Goal: Information Seeking & Learning: Find specific page/section

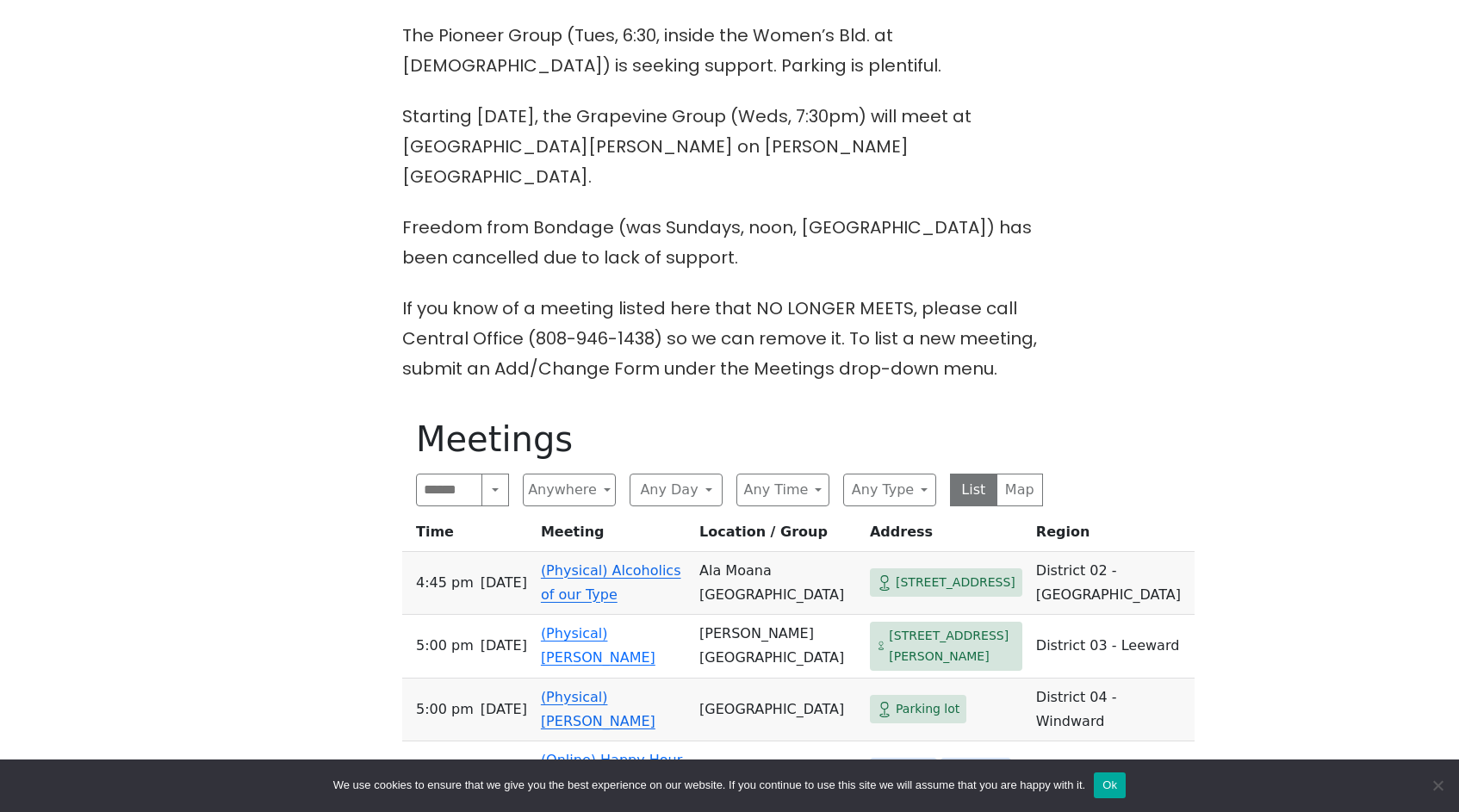
scroll to position [635, 0]
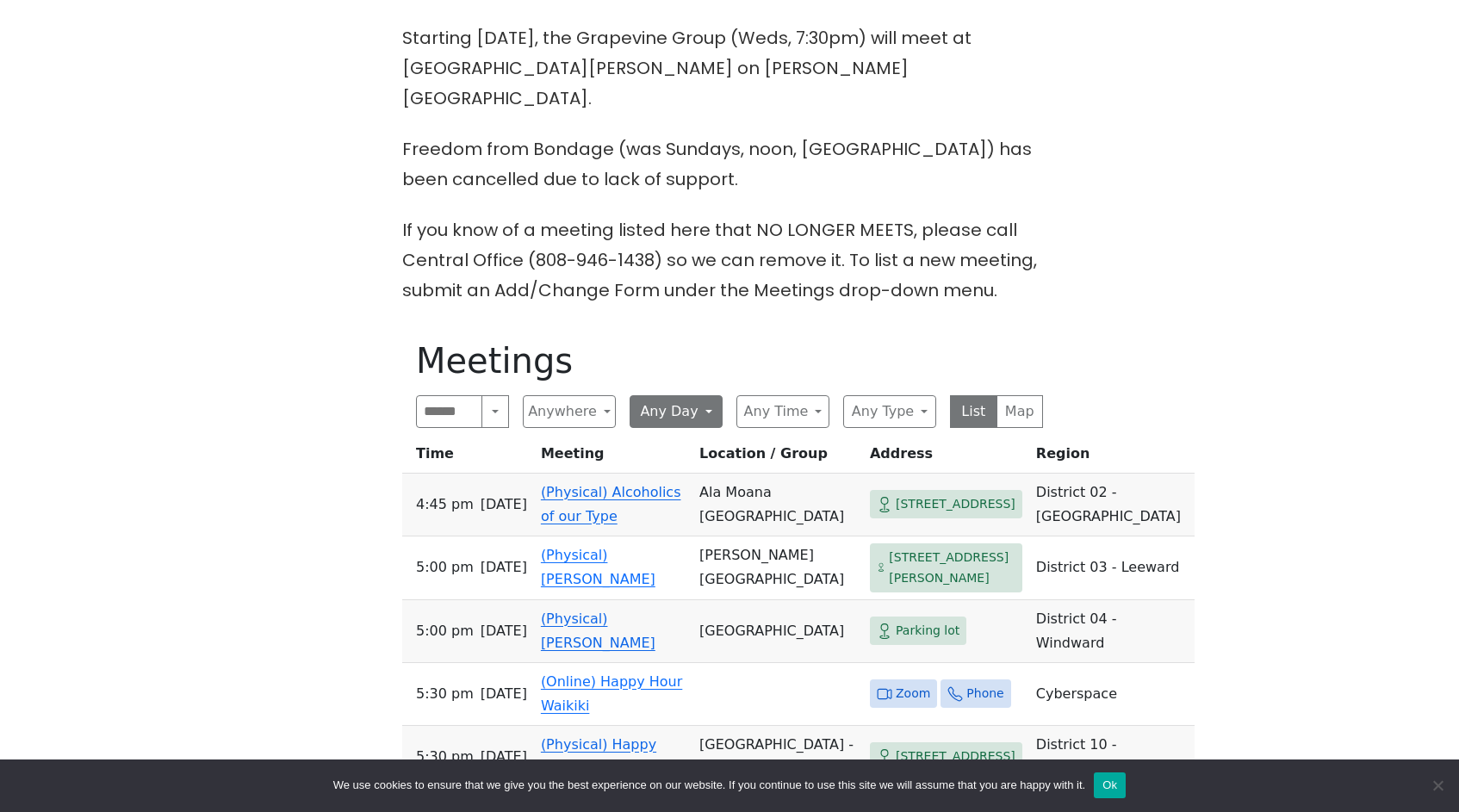
click at [698, 395] on button "Any Day" at bounding box center [675, 411] width 93 height 33
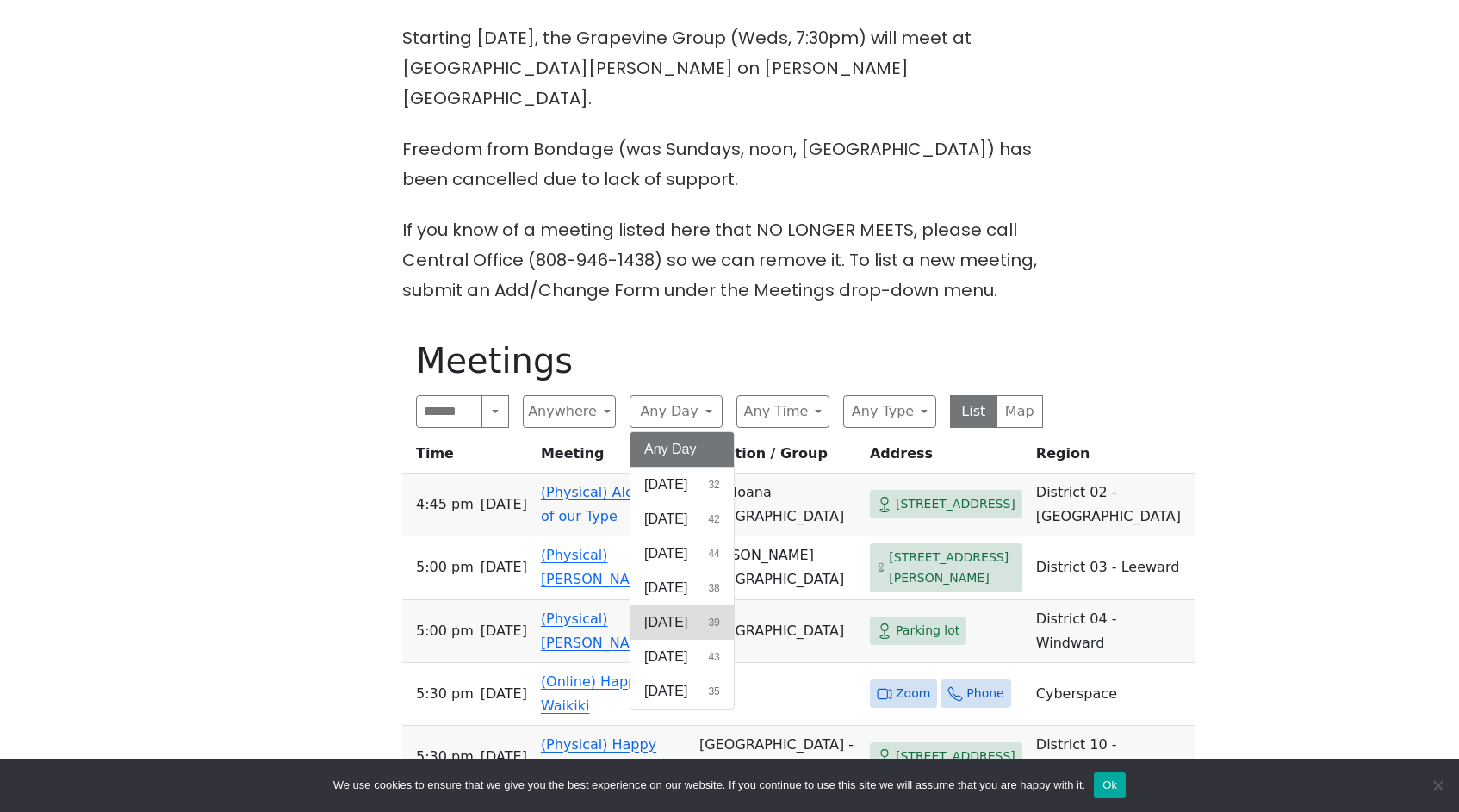
click at [681, 612] on span "[DATE]" at bounding box center [666, 622] width 43 height 21
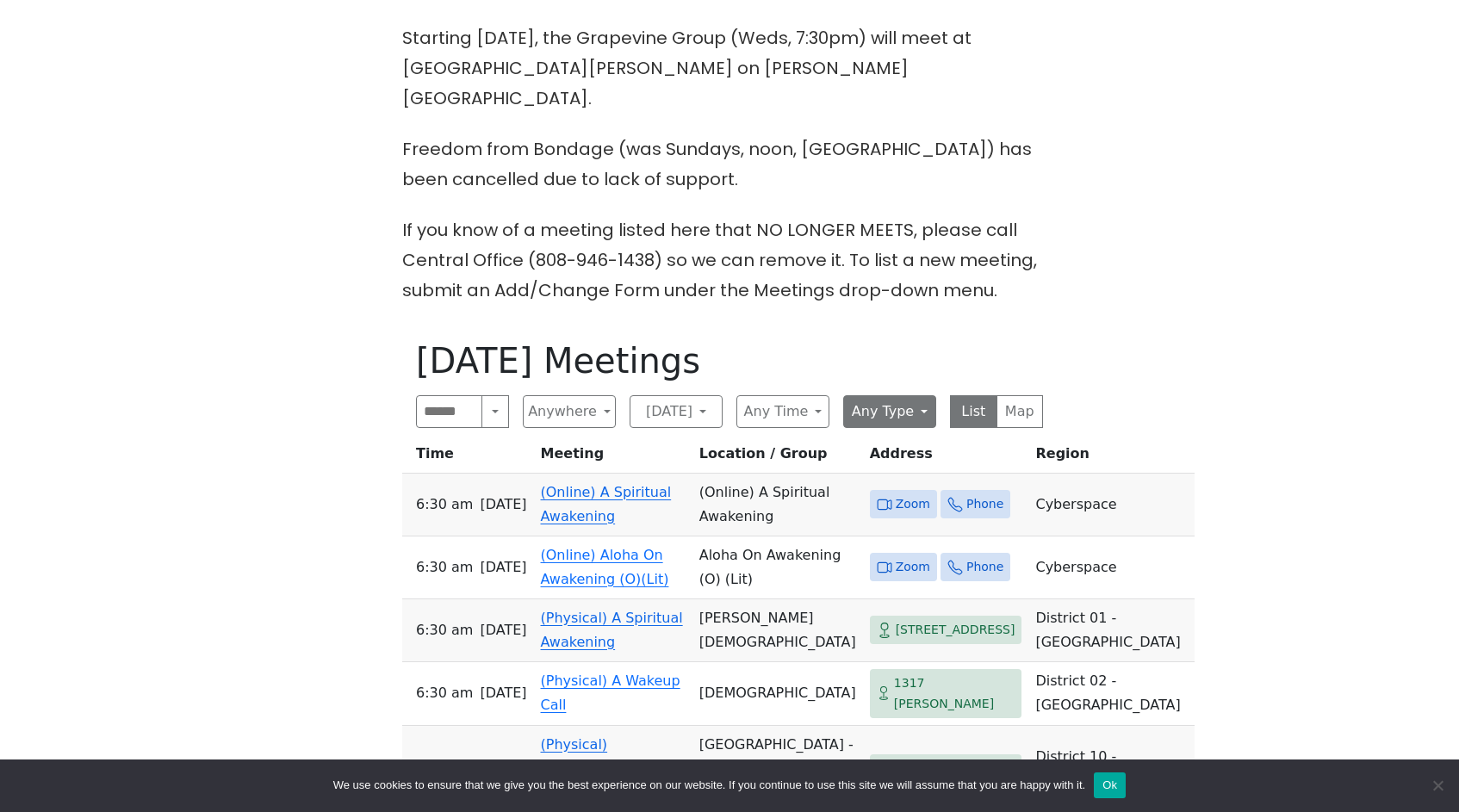
click at [888, 395] on button "Any Type" at bounding box center [889, 411] width 93 height 33
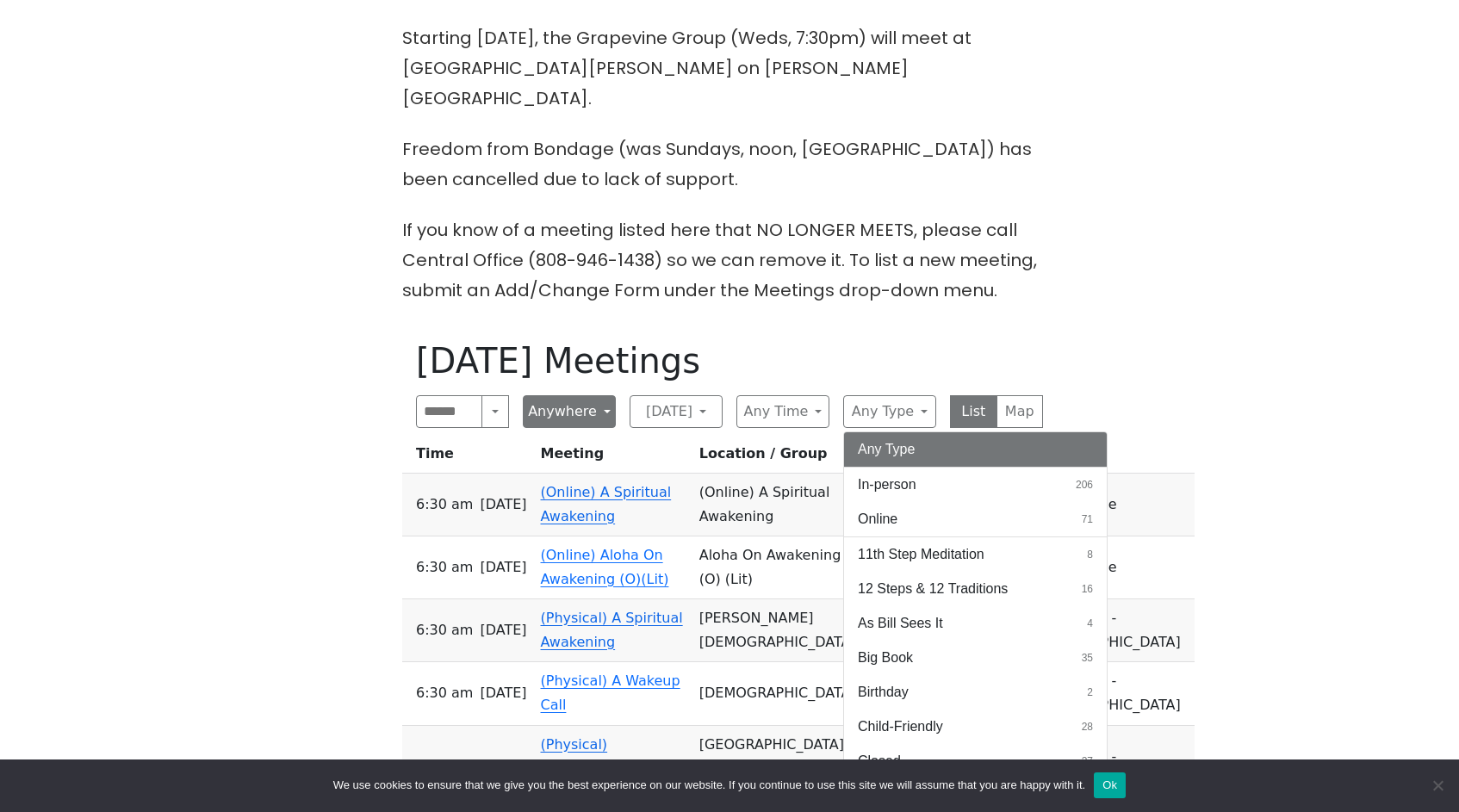
click at [584, 395] on button "Anywhere" at bounding box center [569, 411] width 93 height 33
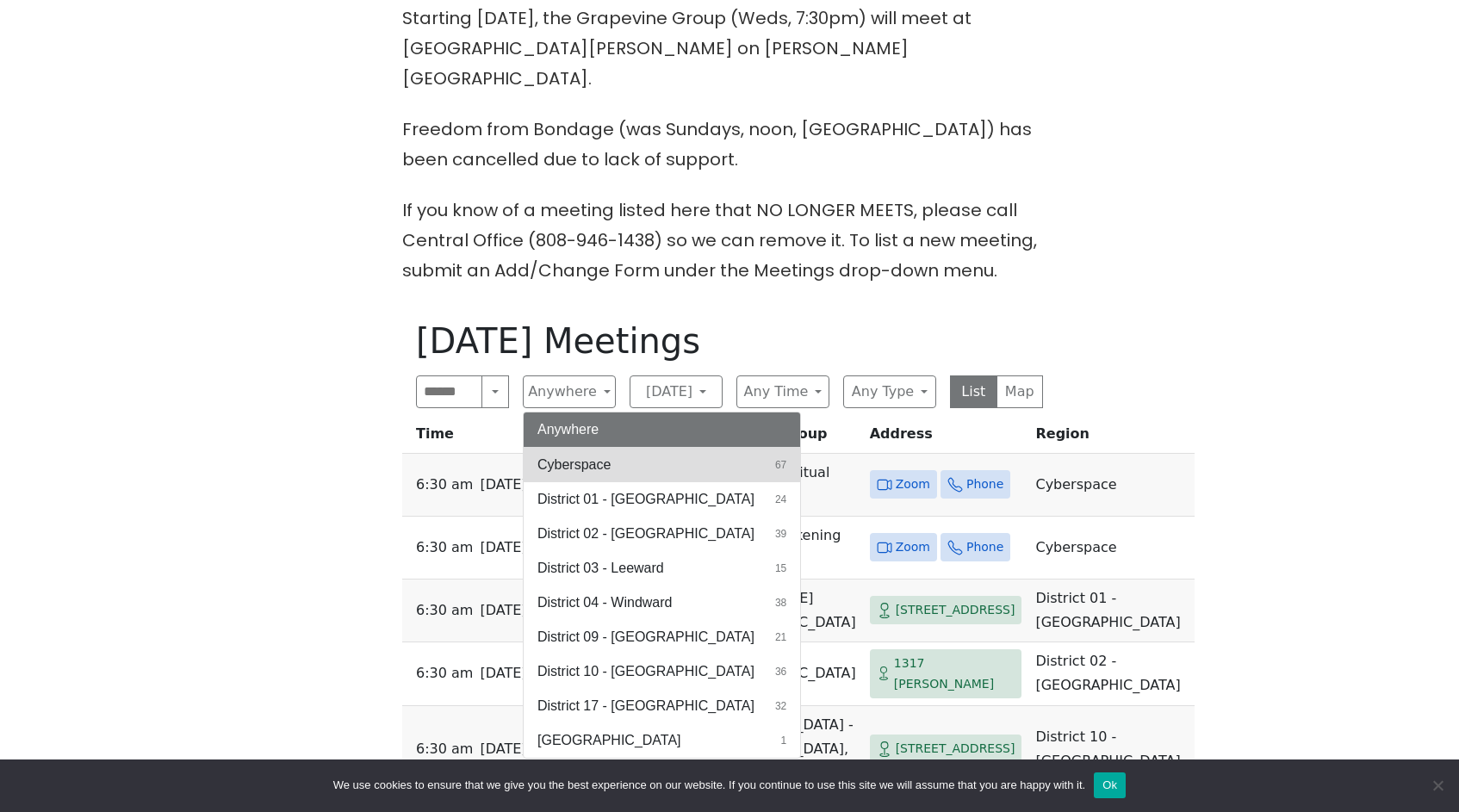
scroll to position [656, 0]
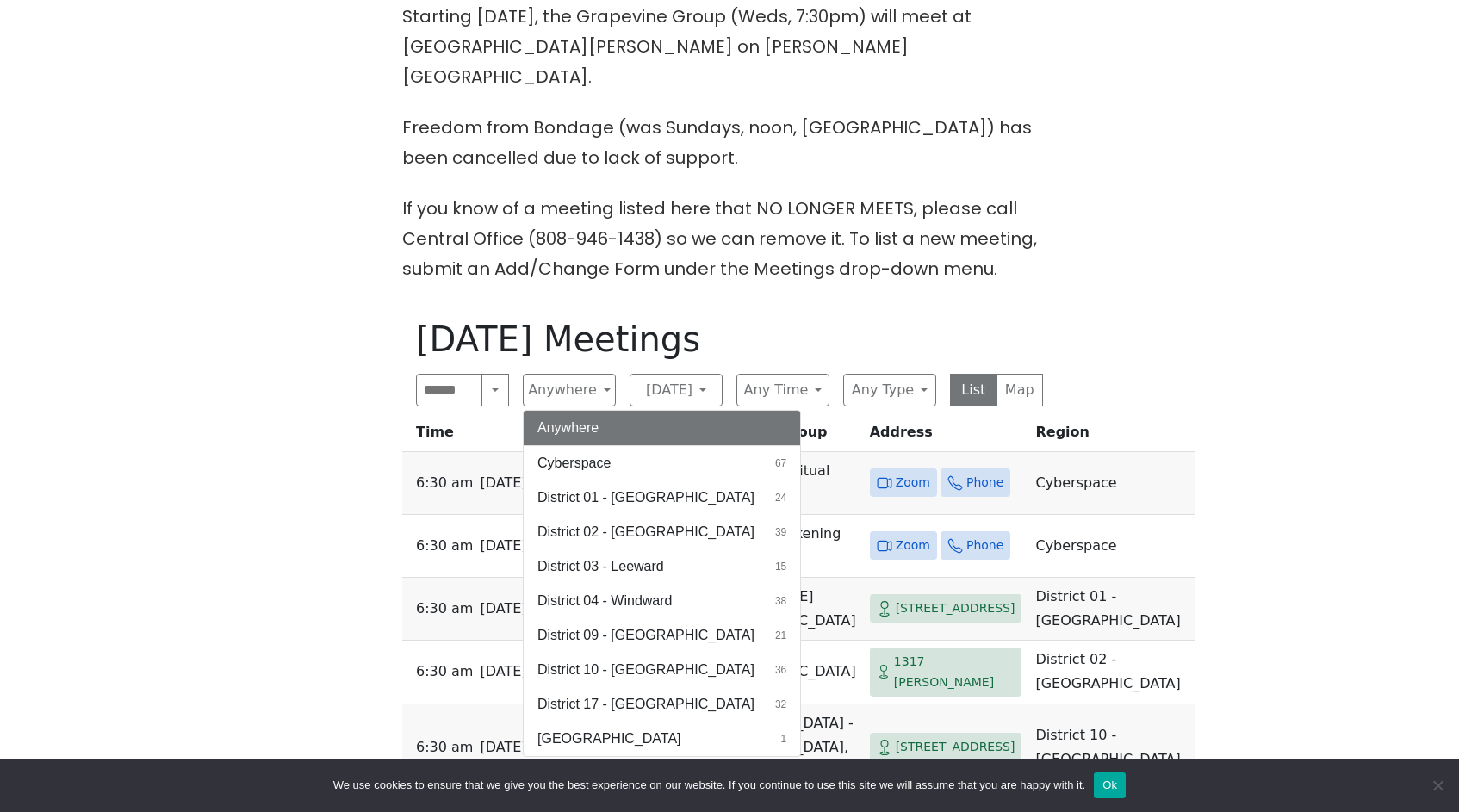
click at [887, 269] on div "The Pioneer Group (Tues, 6:30, inside the Women’s Bld. at [DEMOGRAPHIC_DATA]) i…" at bounding box center [730, 525] width 1314 height 1209
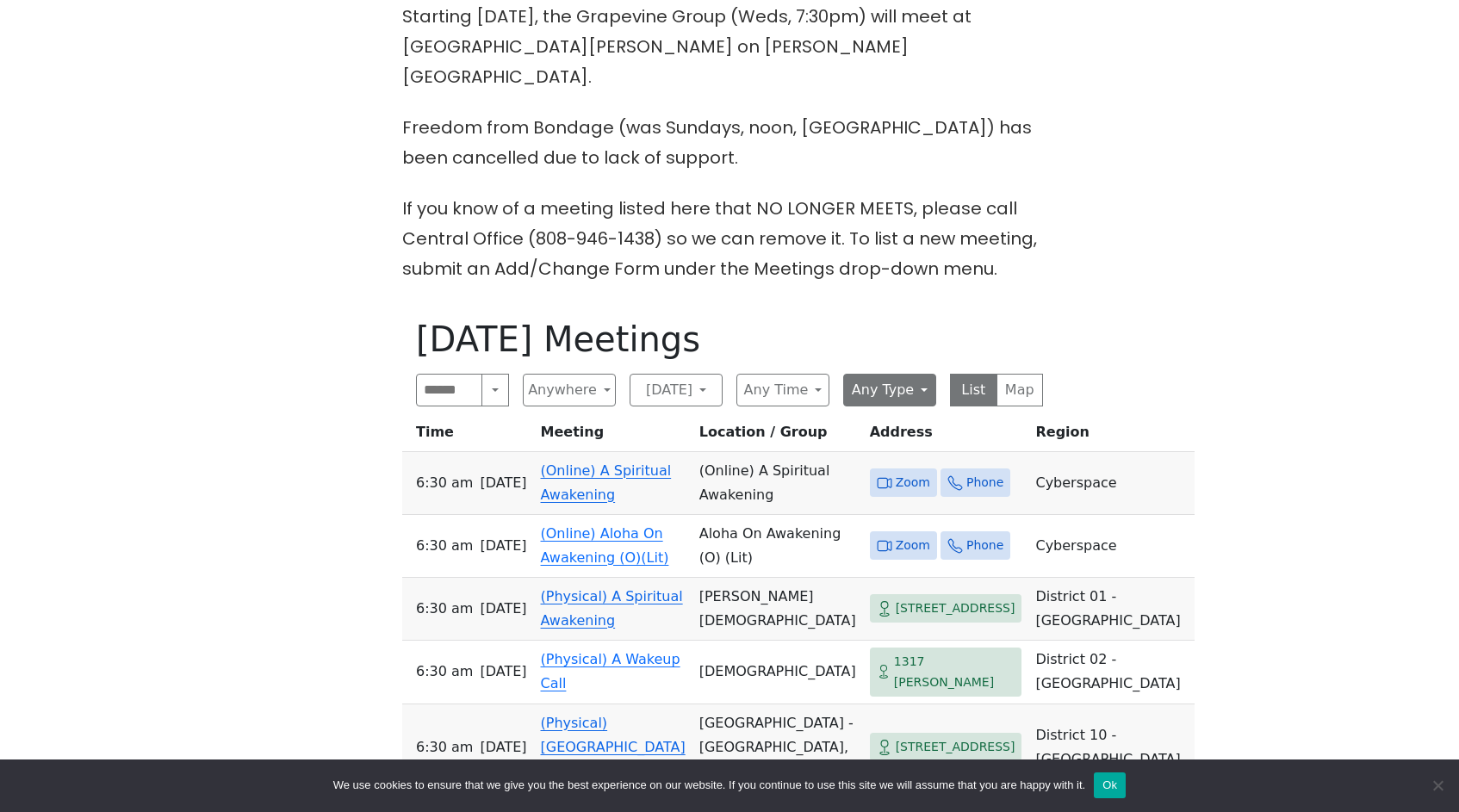
click at [878, 374] on button "Any Type" at bounding box center [889, 390] width 93 height 33
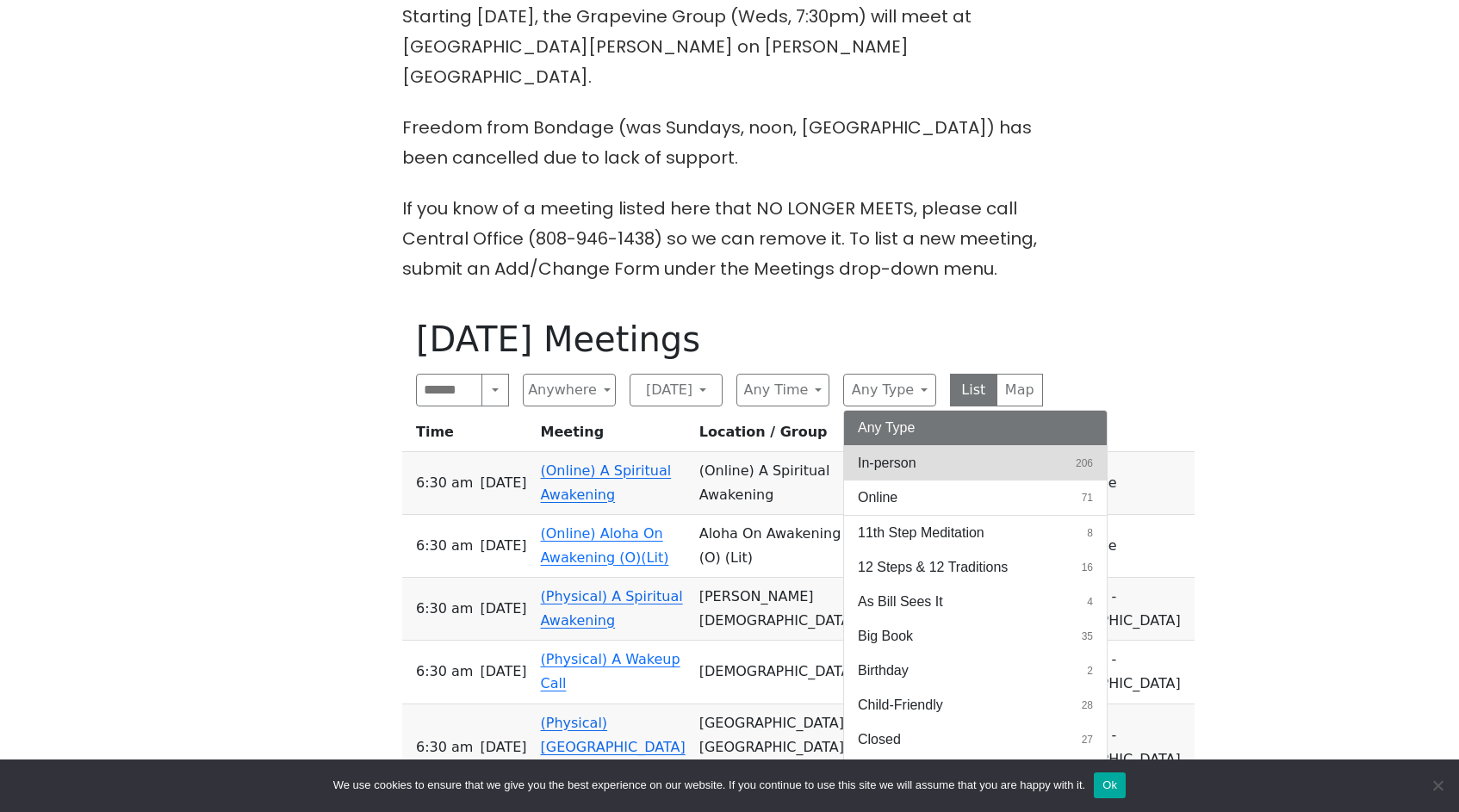
click at [898, 453] on span "In-person" at bounding box center [888, 463] width 59 height 21
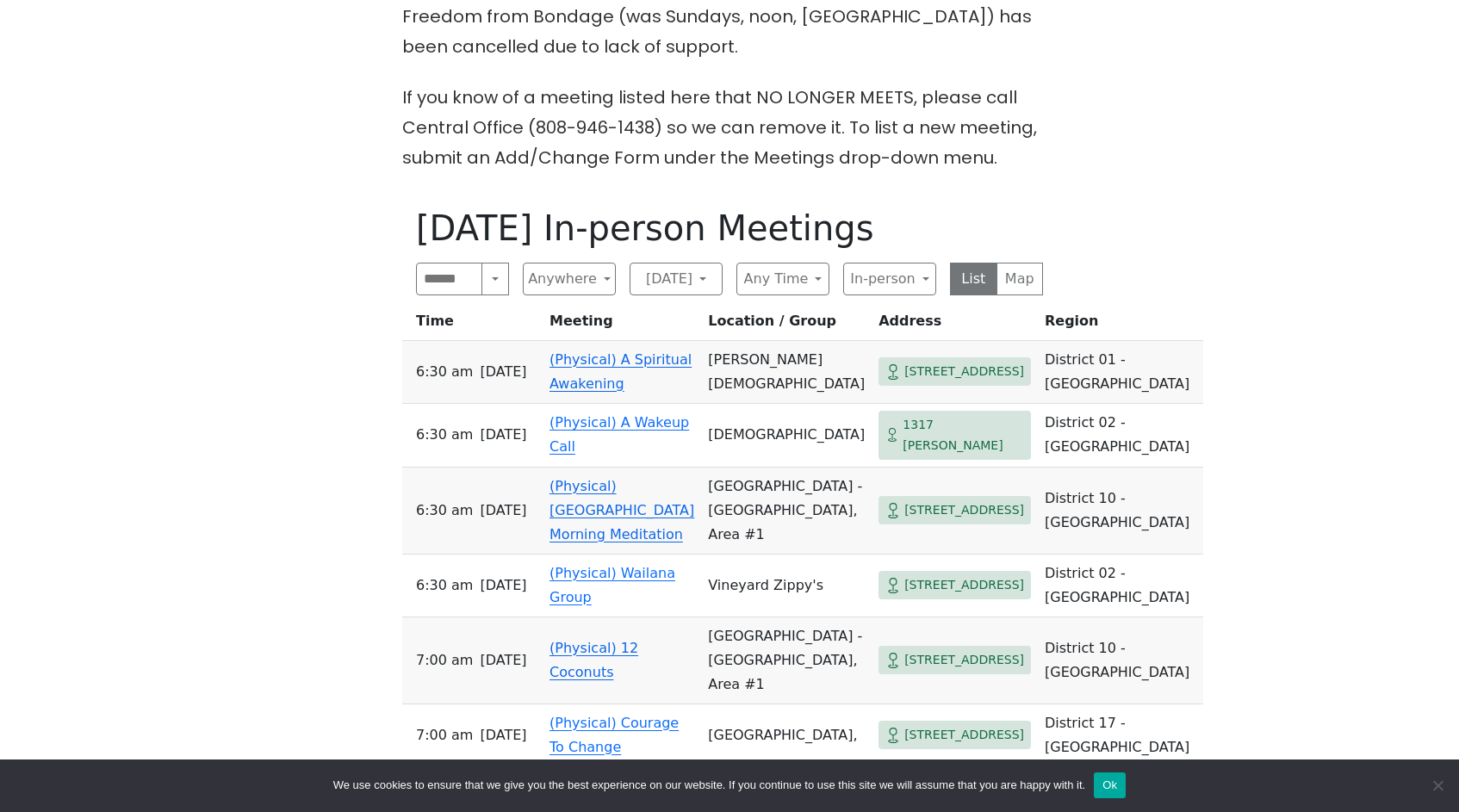
scroll to position [786, 0]
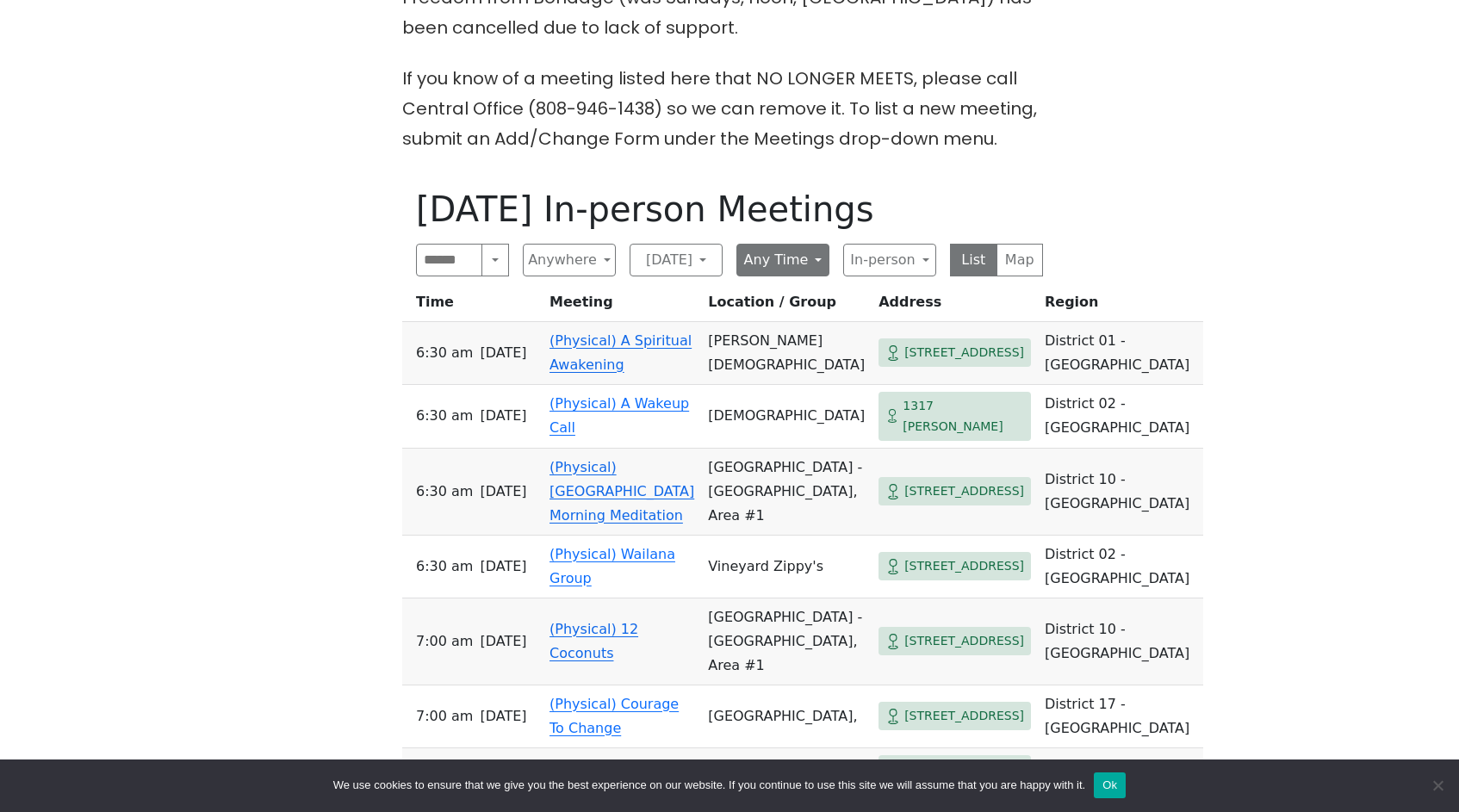
click at [796, 243] on button "Any Time" at bounding box center [782, 260] width 93 height 33
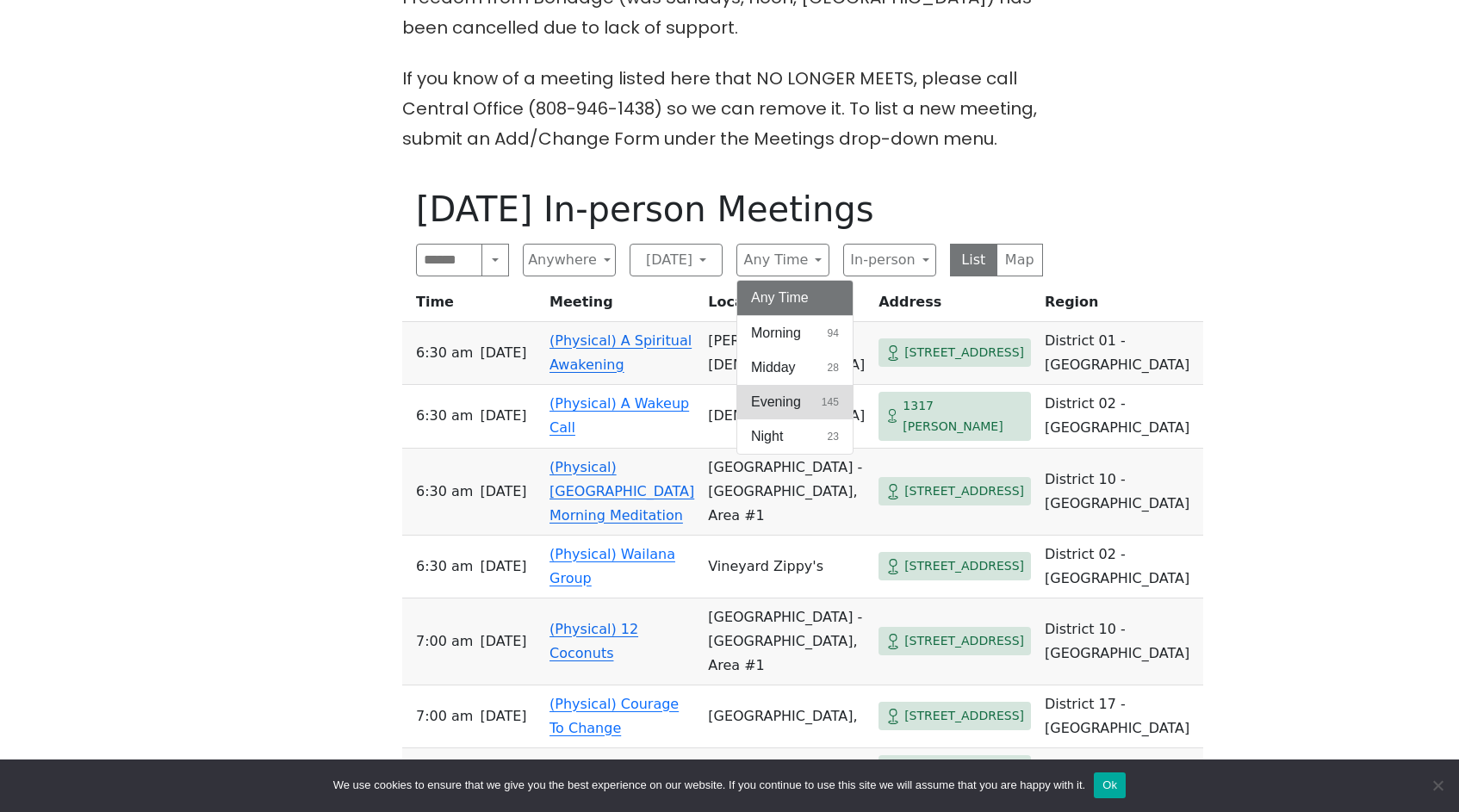
click at [801, 385] on button "Evening 145" at bounding box center [794, 403] width 115 height 35
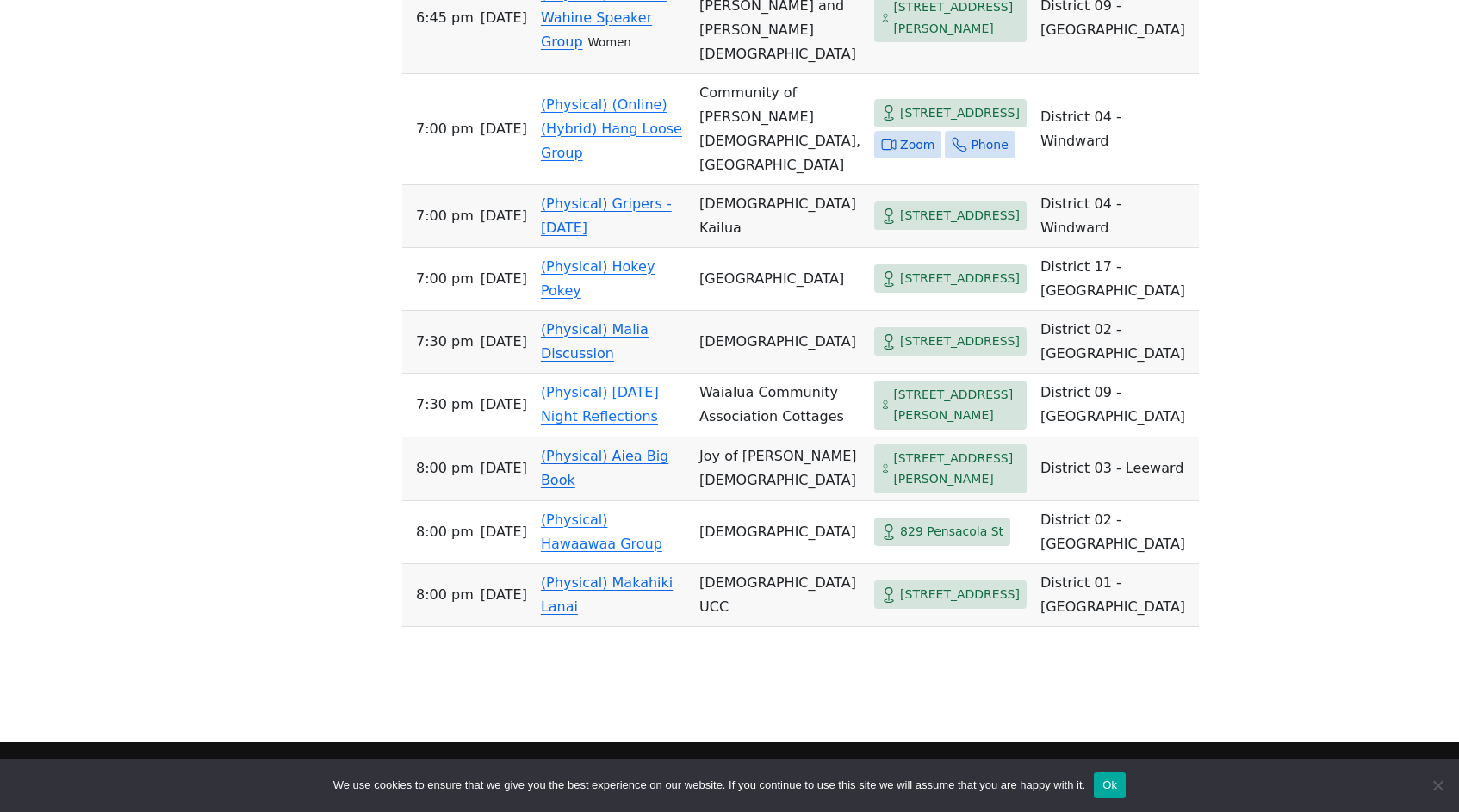
scroll to position [1775, 0]
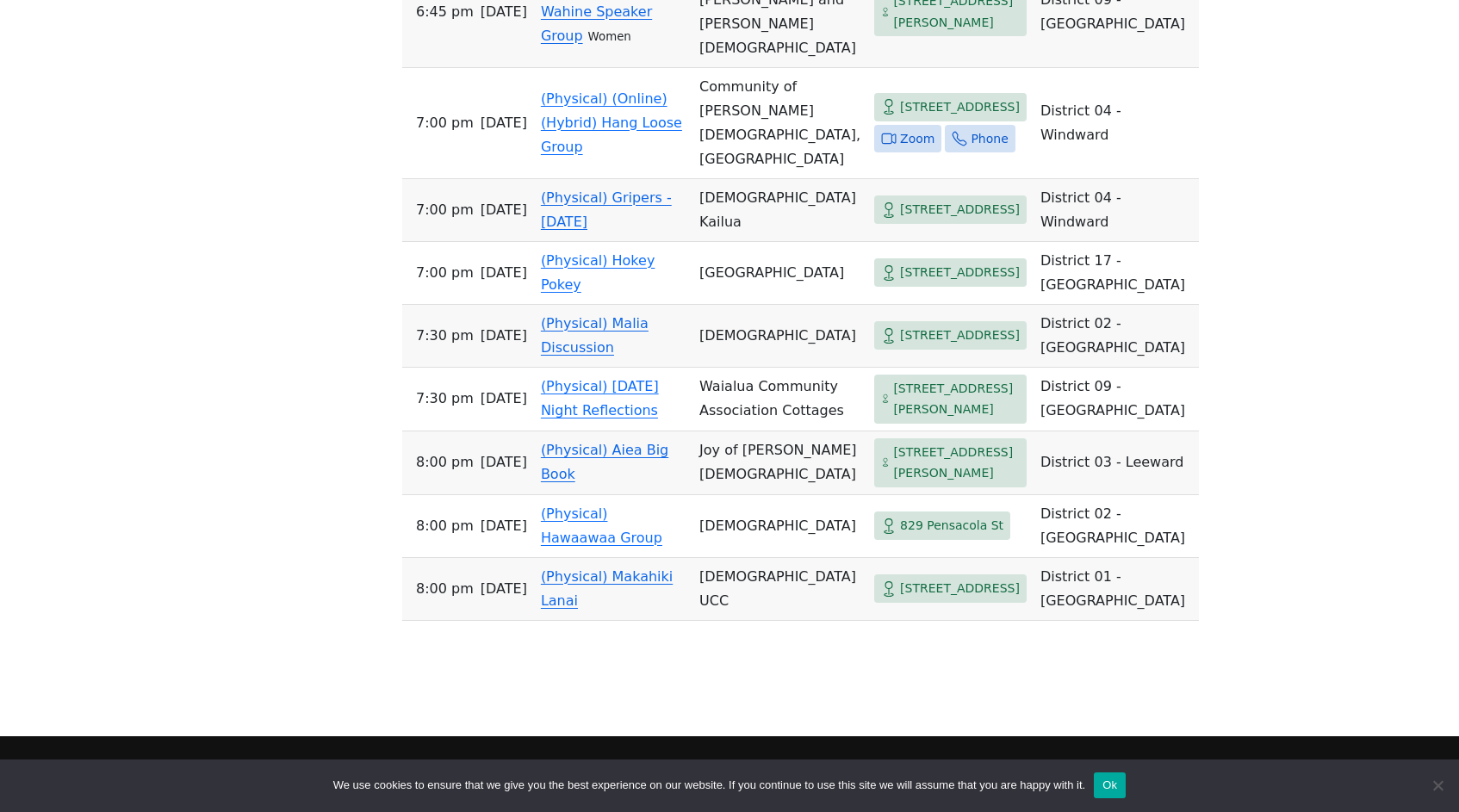
click at [642, 609] on link "(Physical) Makahiki Lanai" at bounding box center [607, 588] width 132 height 41
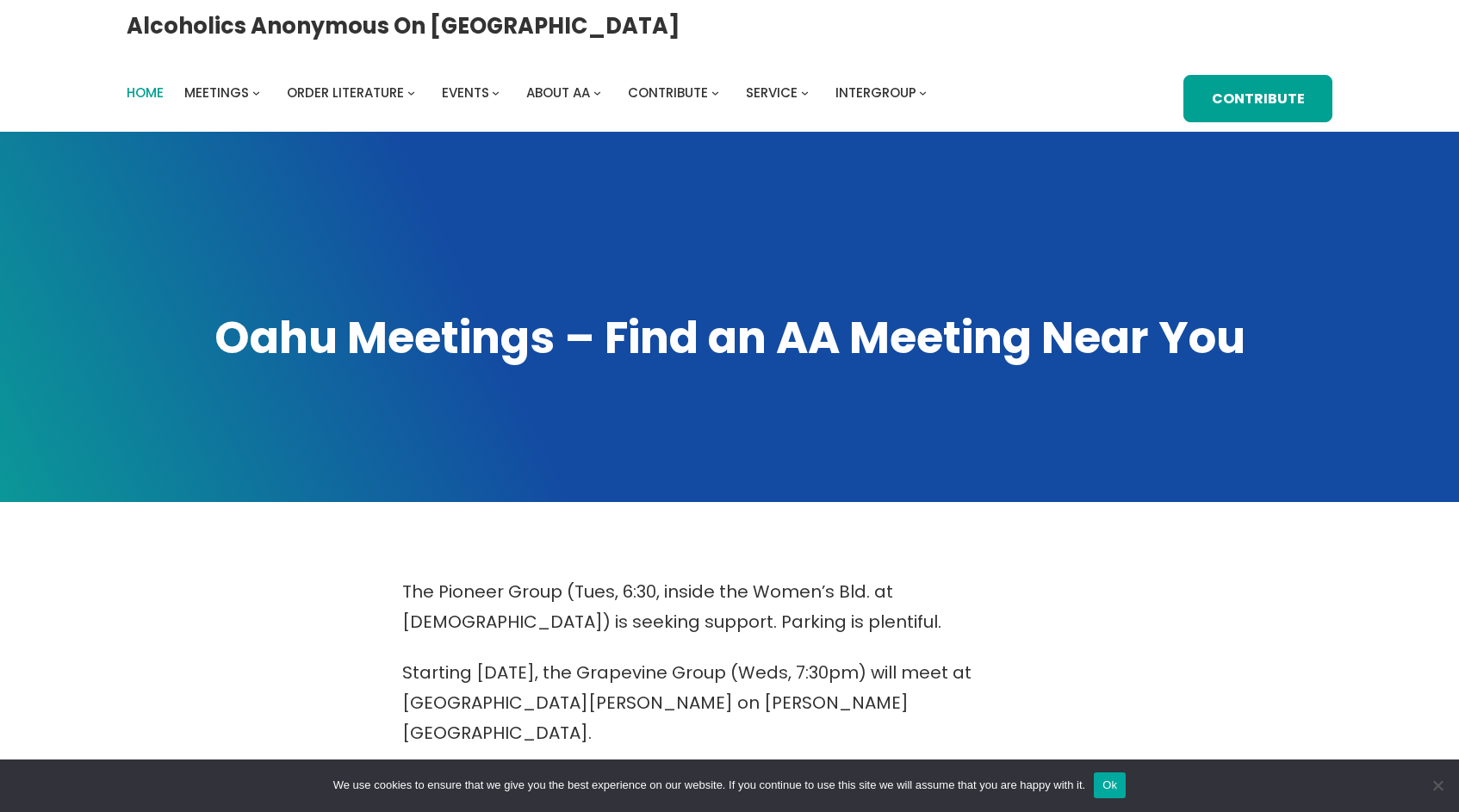
click at [164, 83] on span "Home" at bounding box center [145, 92] width 37 height 18
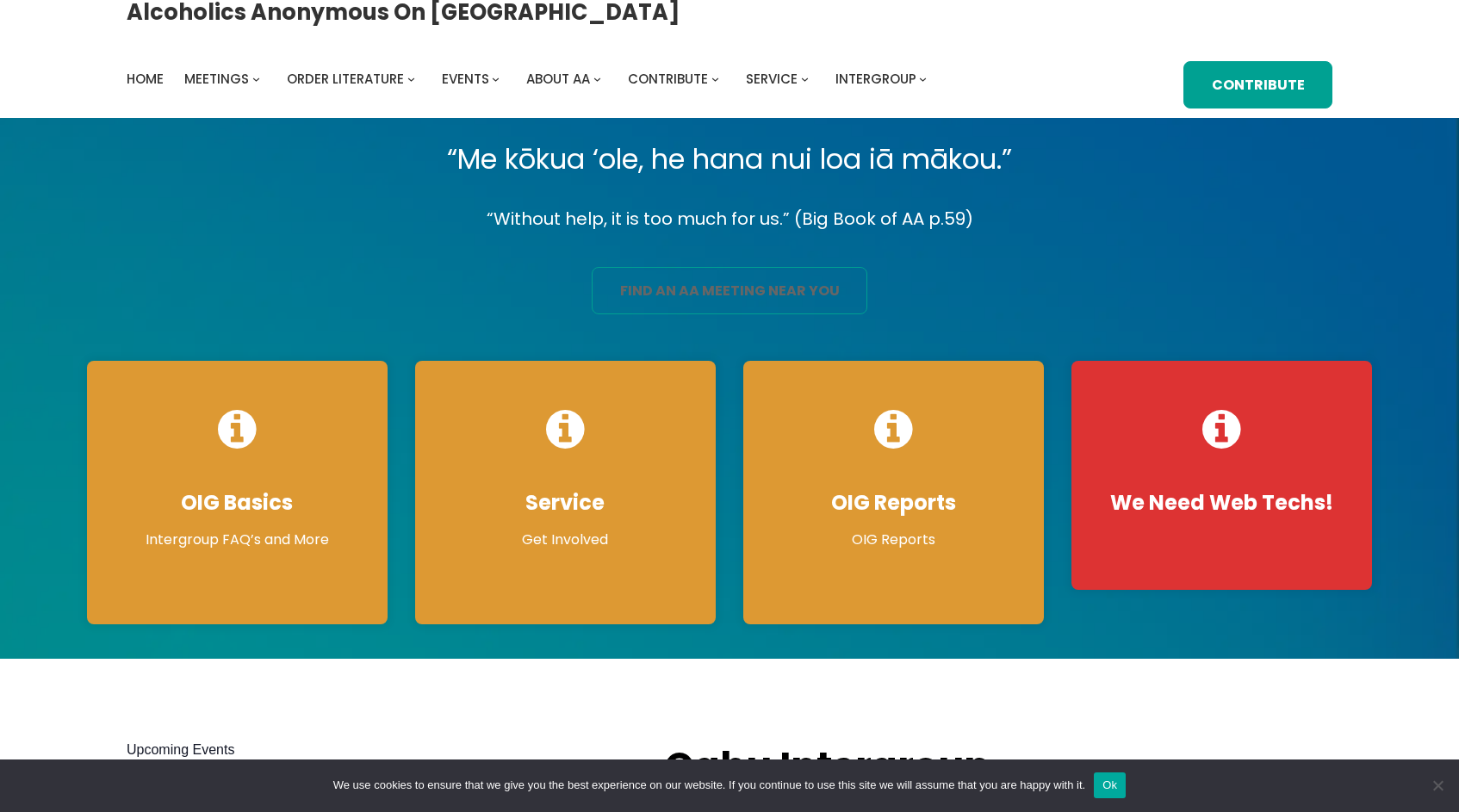
scroll to position [16, 0]
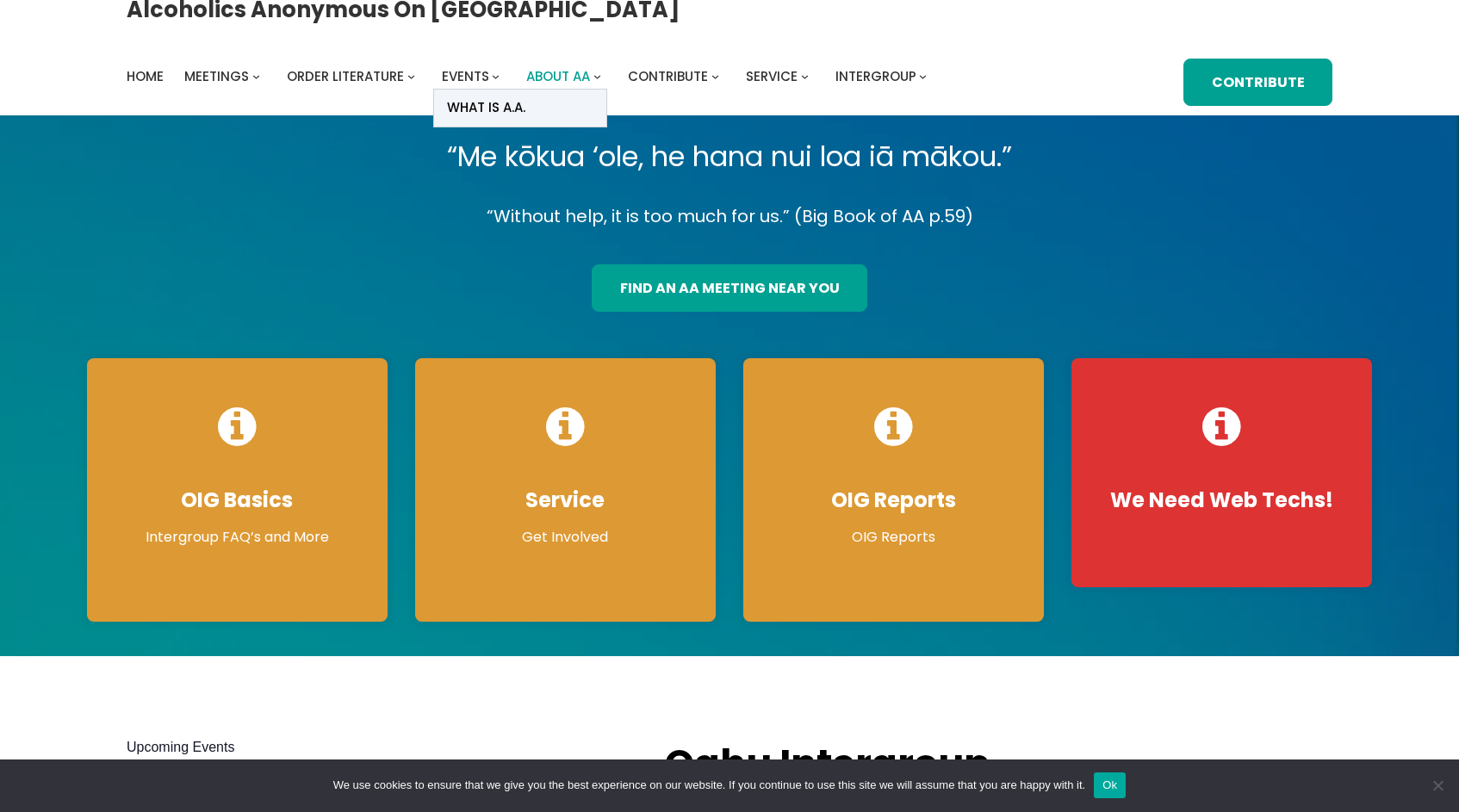
click at [590, 68] on span "About AA" at bounding box center [558, 76] width 64 height 18
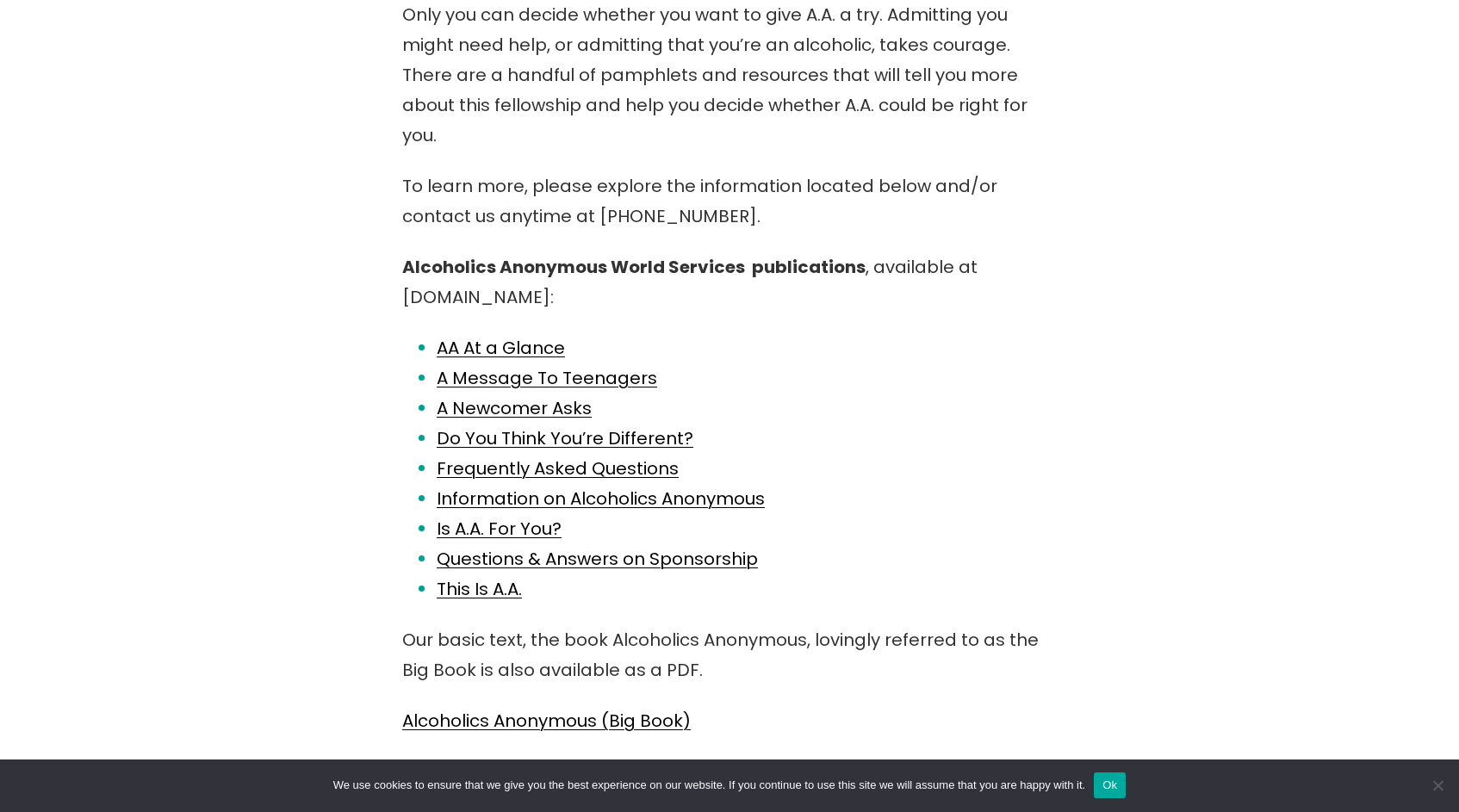
scroll to position [580, 0]
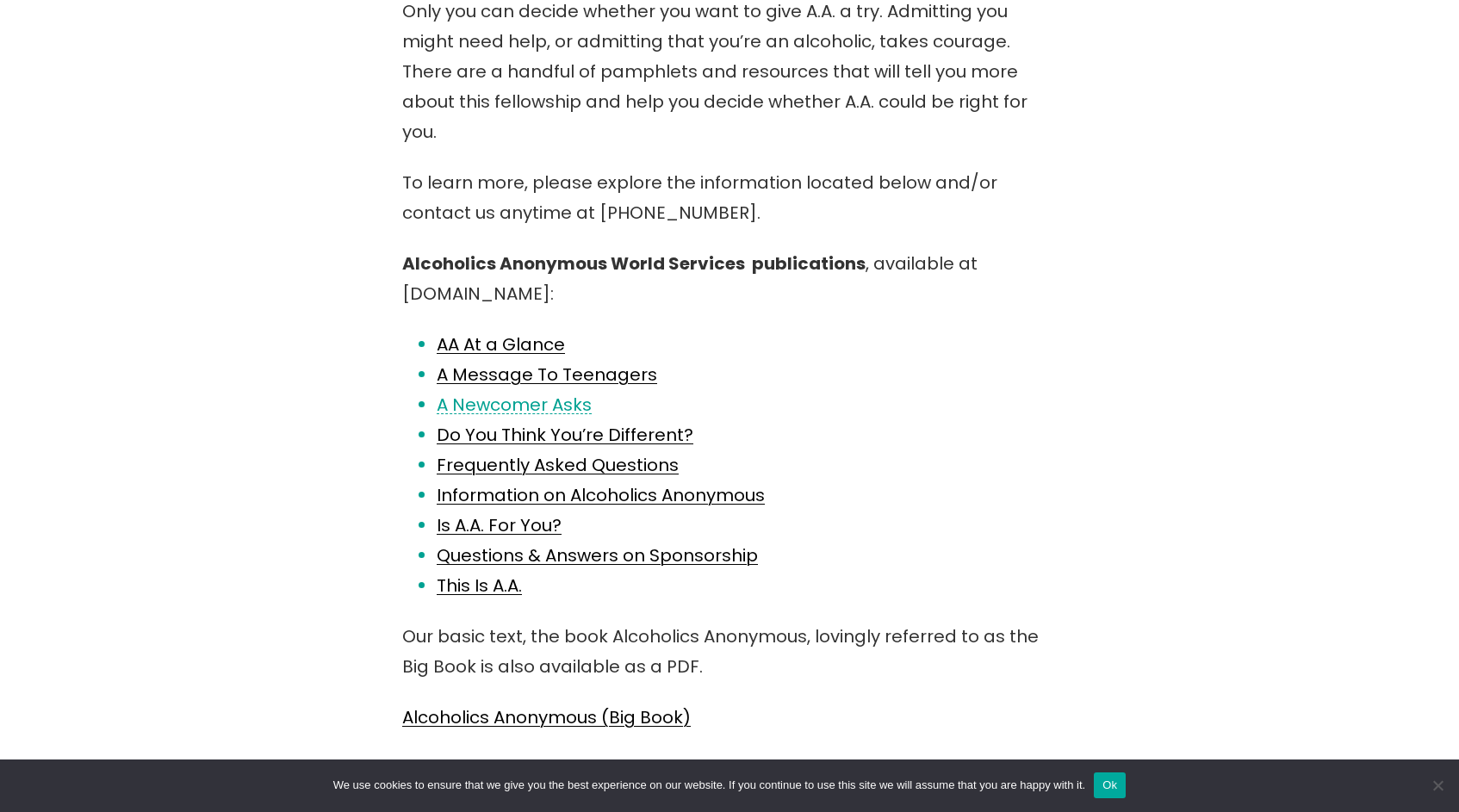
click at [559, 393] on link "A Newcomer Asks" at bounding box center [513, 405] width 155 height 24
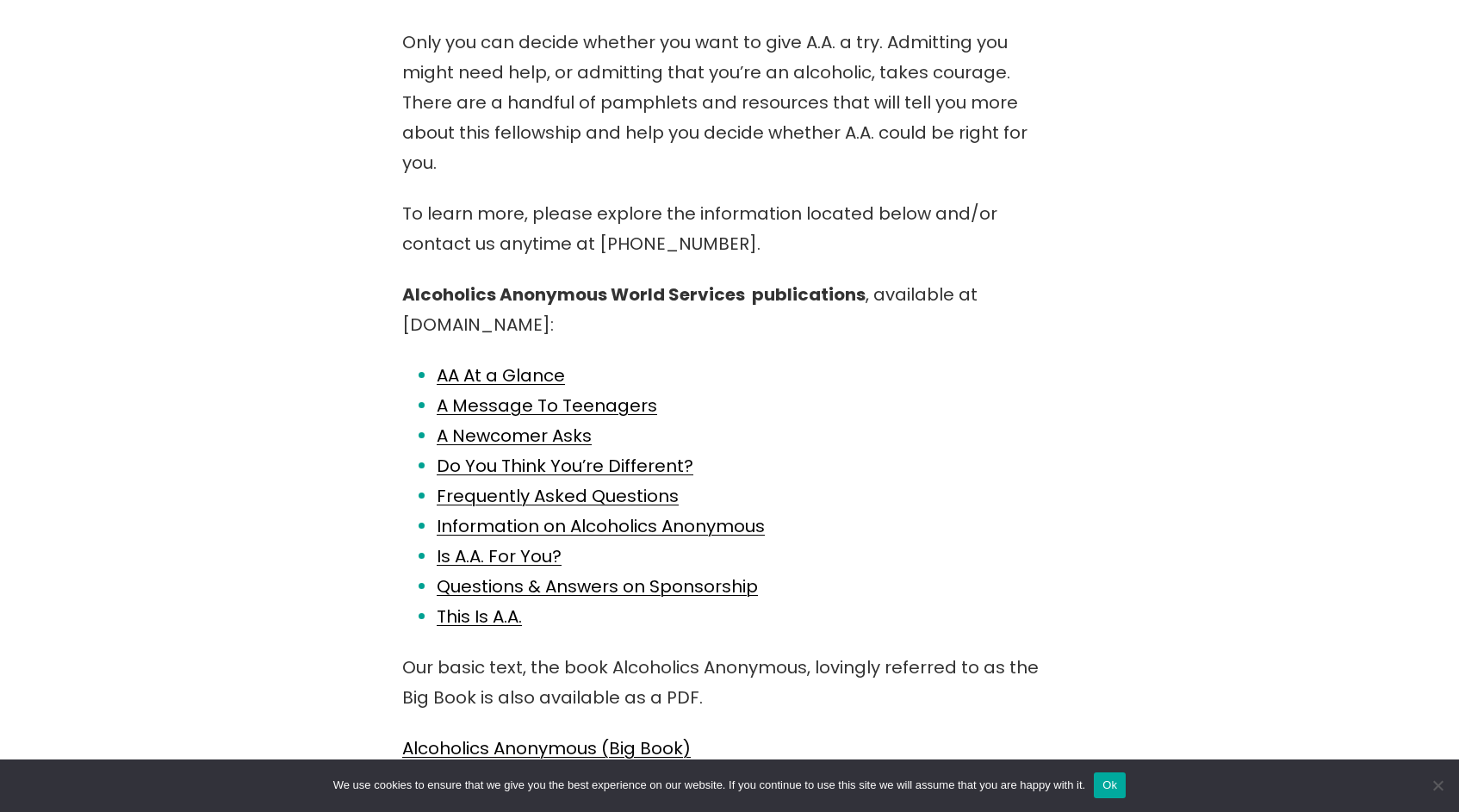
scroll to position [546, 0]
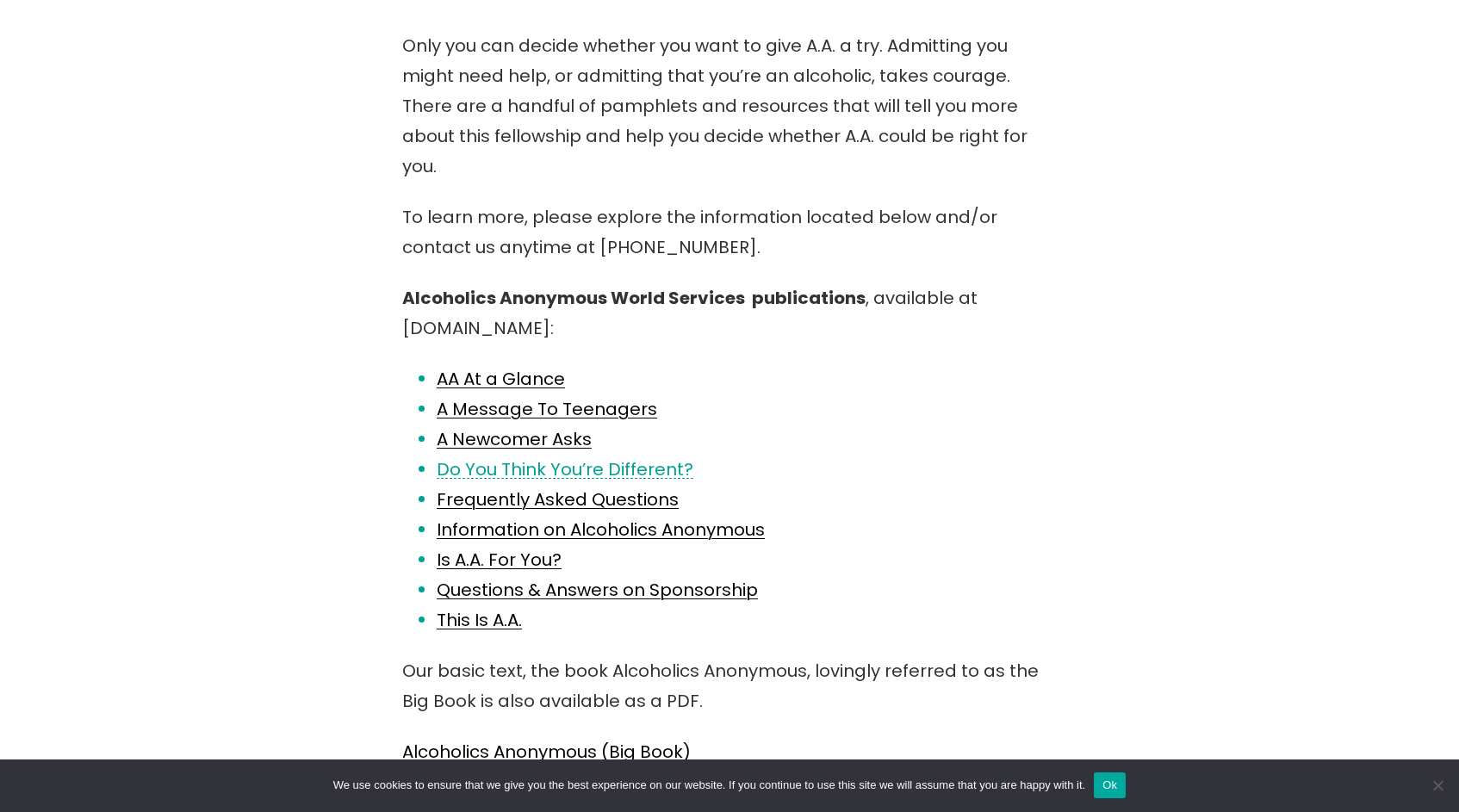
click at [504, 457] on link "Do You Think You’re Different?" at bounding box center [565, 469] width 256 height 24
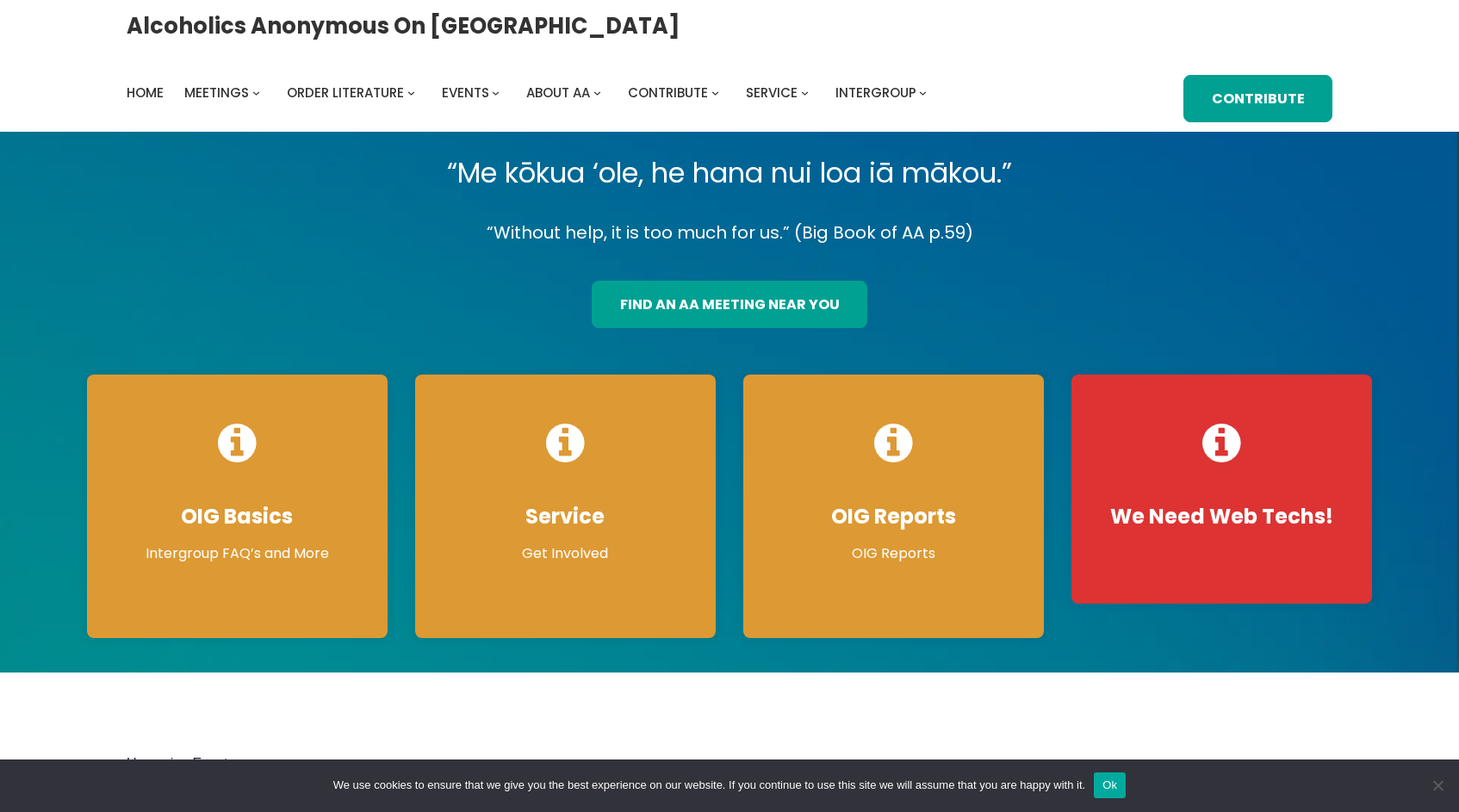
scroll to position [3, 0]
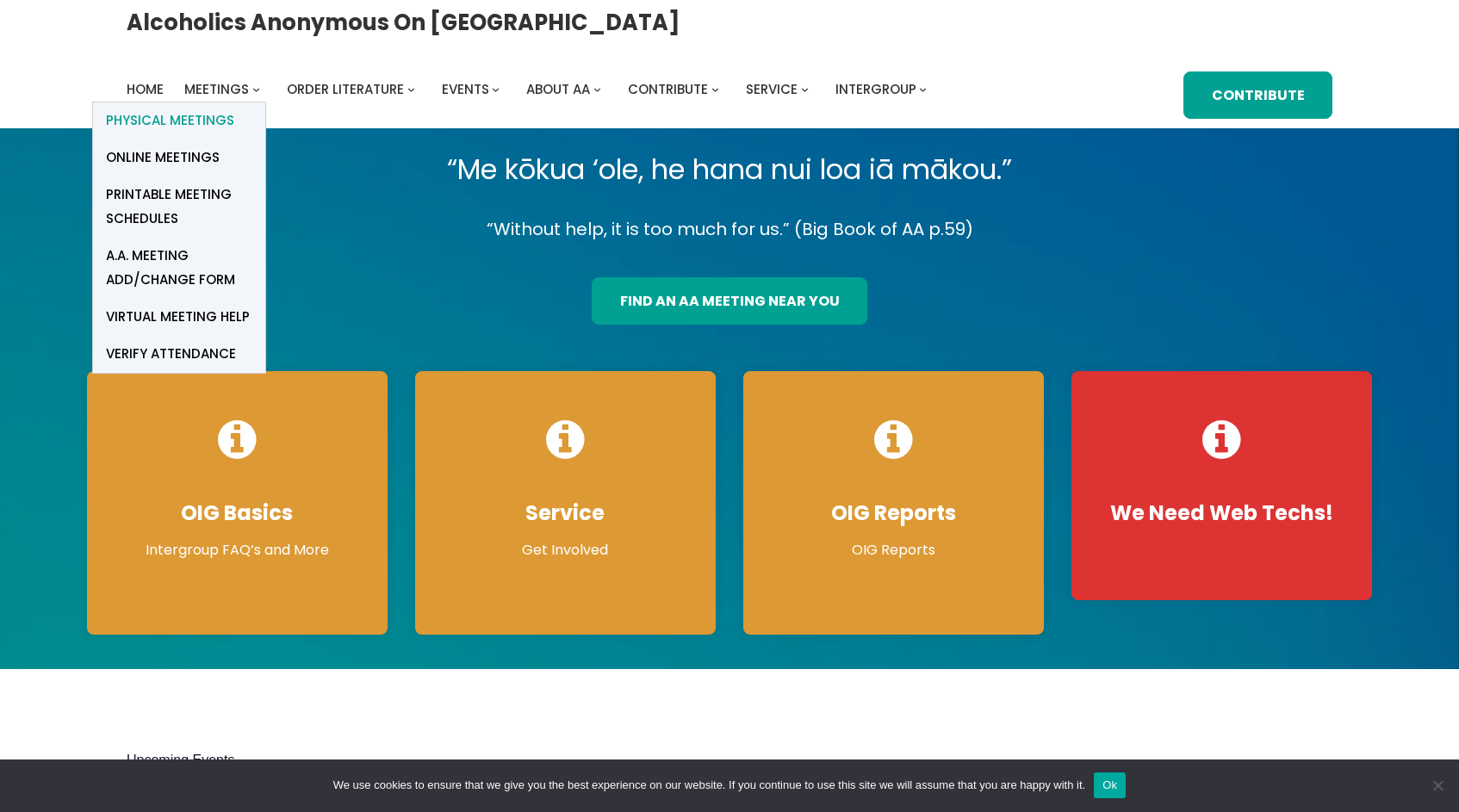
click at [235, 108] on span "Physical Meetings" at bounding box center [170, 120] width 128 height 24
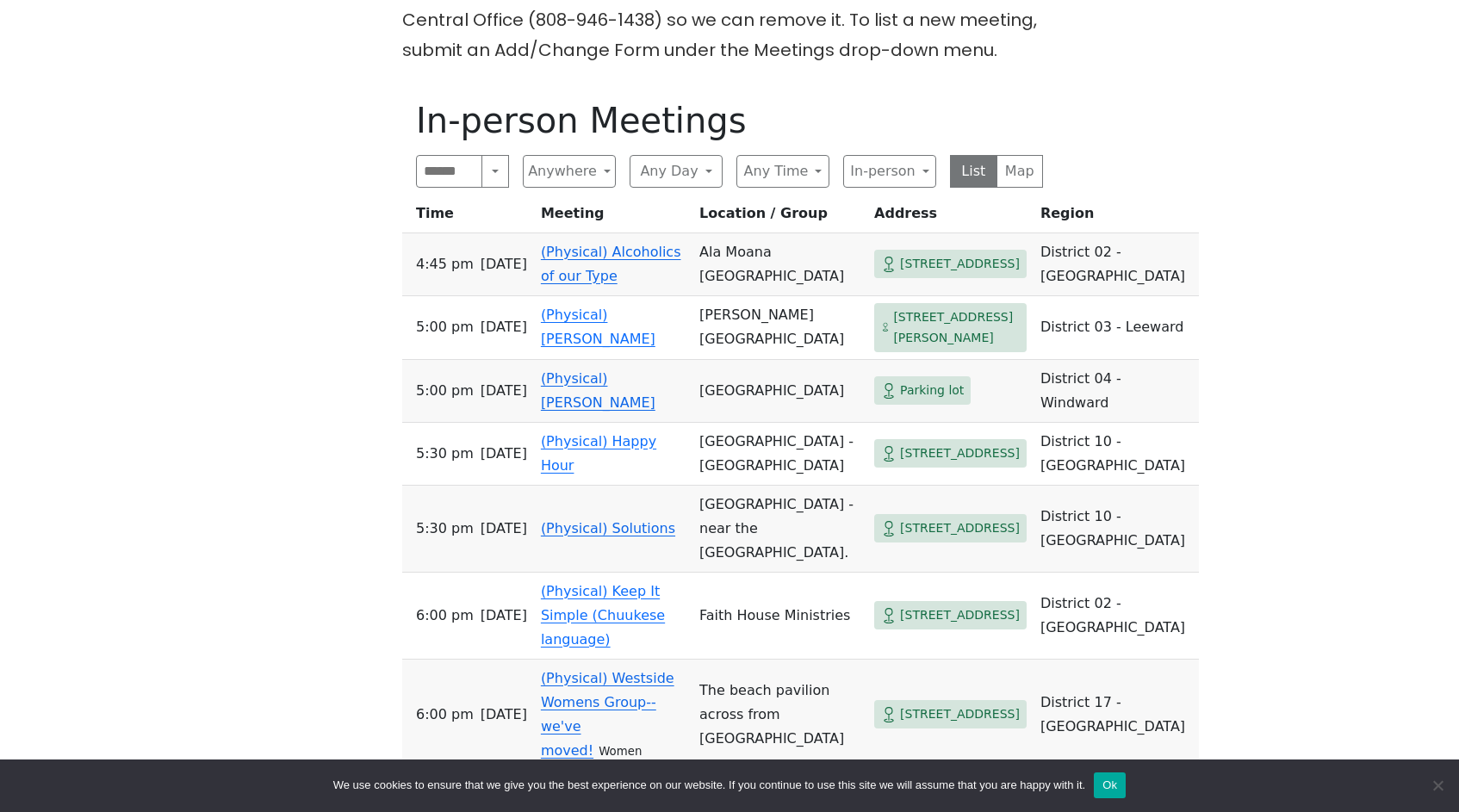
scroll to position [935, 0]
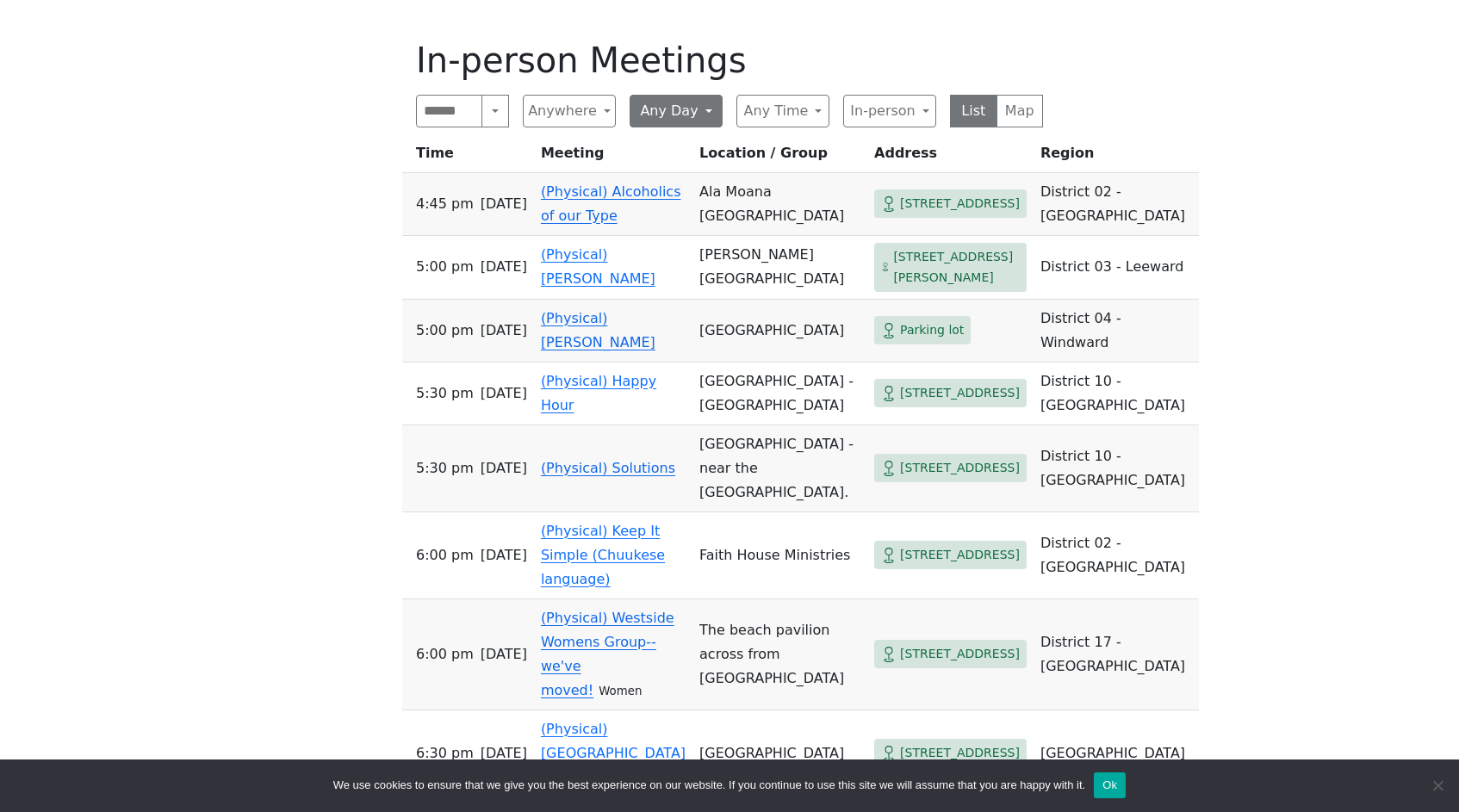
click at [671, 95] on button "Any Day" at bounding box center [675, 111] width 93 height 33
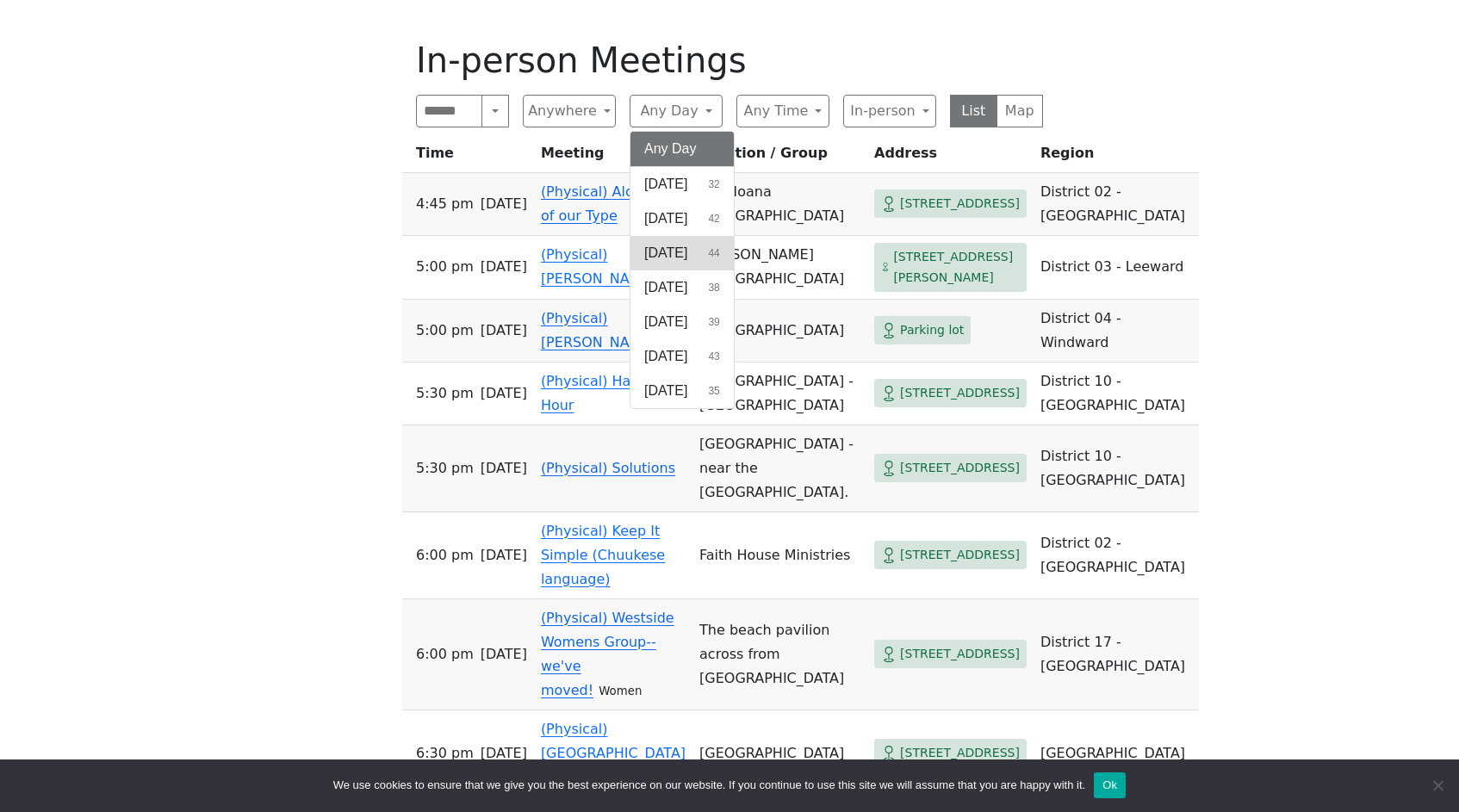
click at [673, 236] on button "Tuesday 44" at bounding box center [681, 254] width 103 height 35
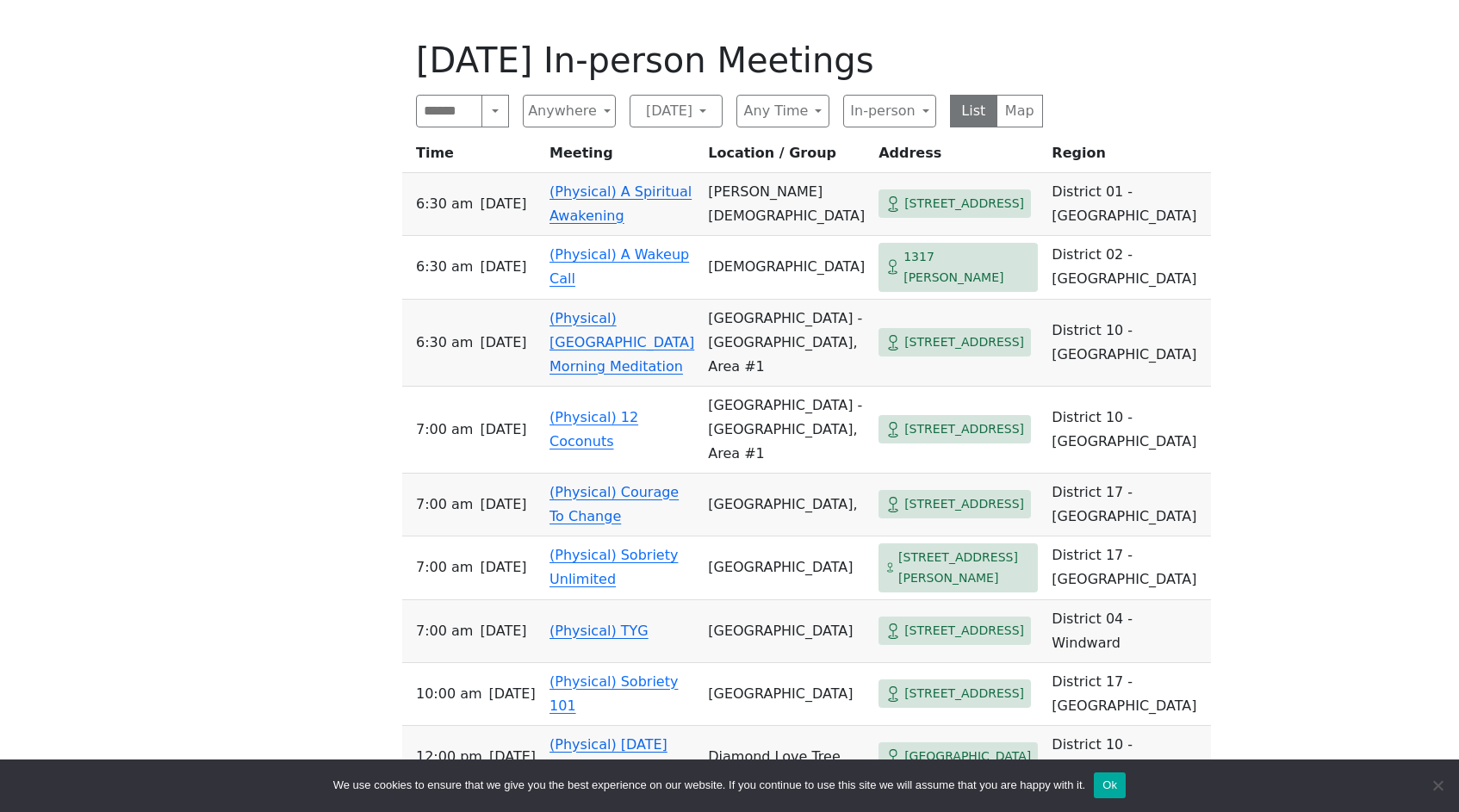
click at [836, 94] on div "Search Near Location Near Me Anywhere Anywhere Cyberspace 67 District 01 - Diam…" at bounding box center [729, 111] width 627 height 33
click at [818, 94] on button "Any Time" at bounding box center [782, 111] width 93 height 33
click at [801, 174] on span "Morning" at bounding box center [776, 184] width 50 height 21
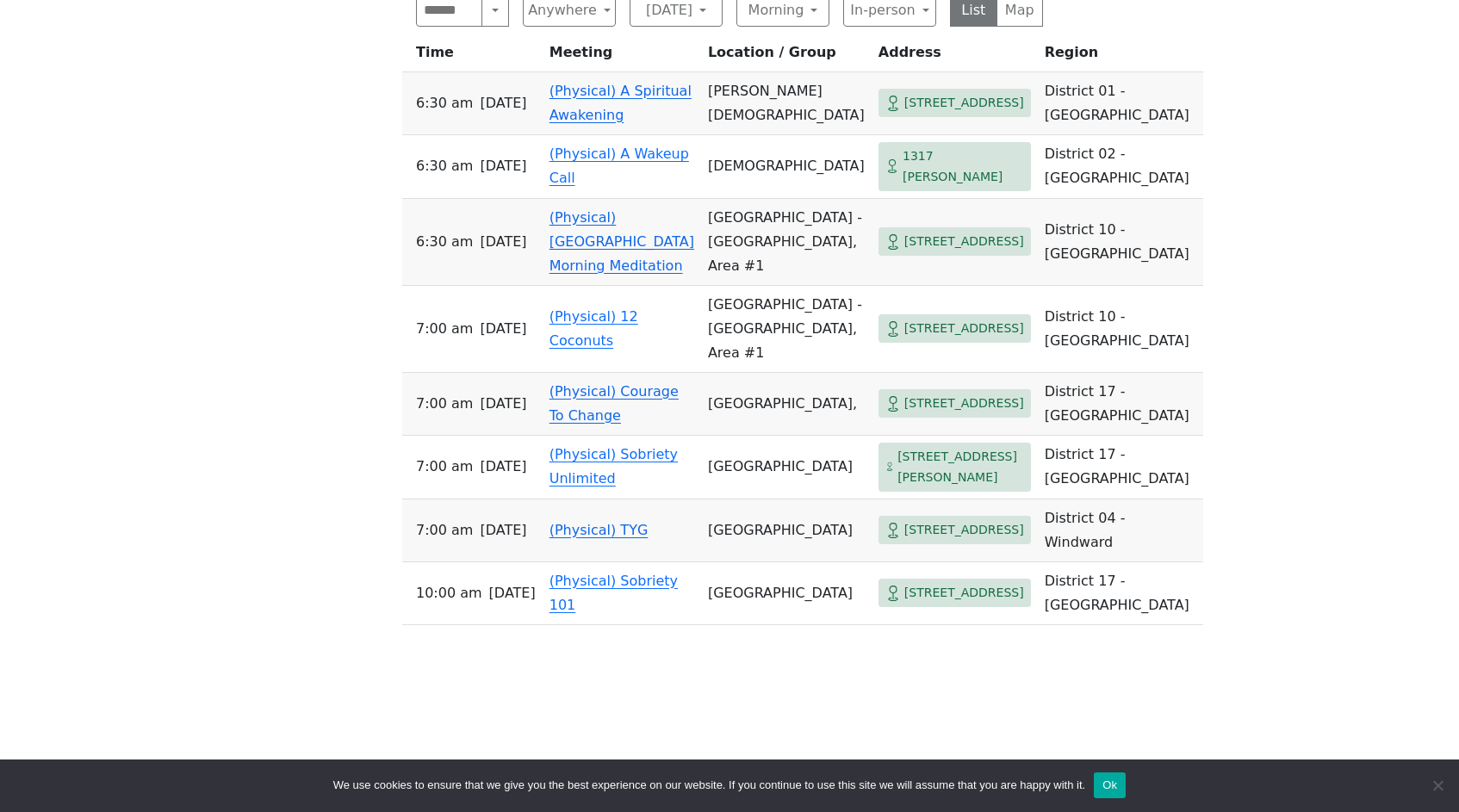
scroll to position [1034, 0]
click at [620, 156] on link "(Physical) A Wakeup Call" at bounding box center [619, 167] width 139 height 41
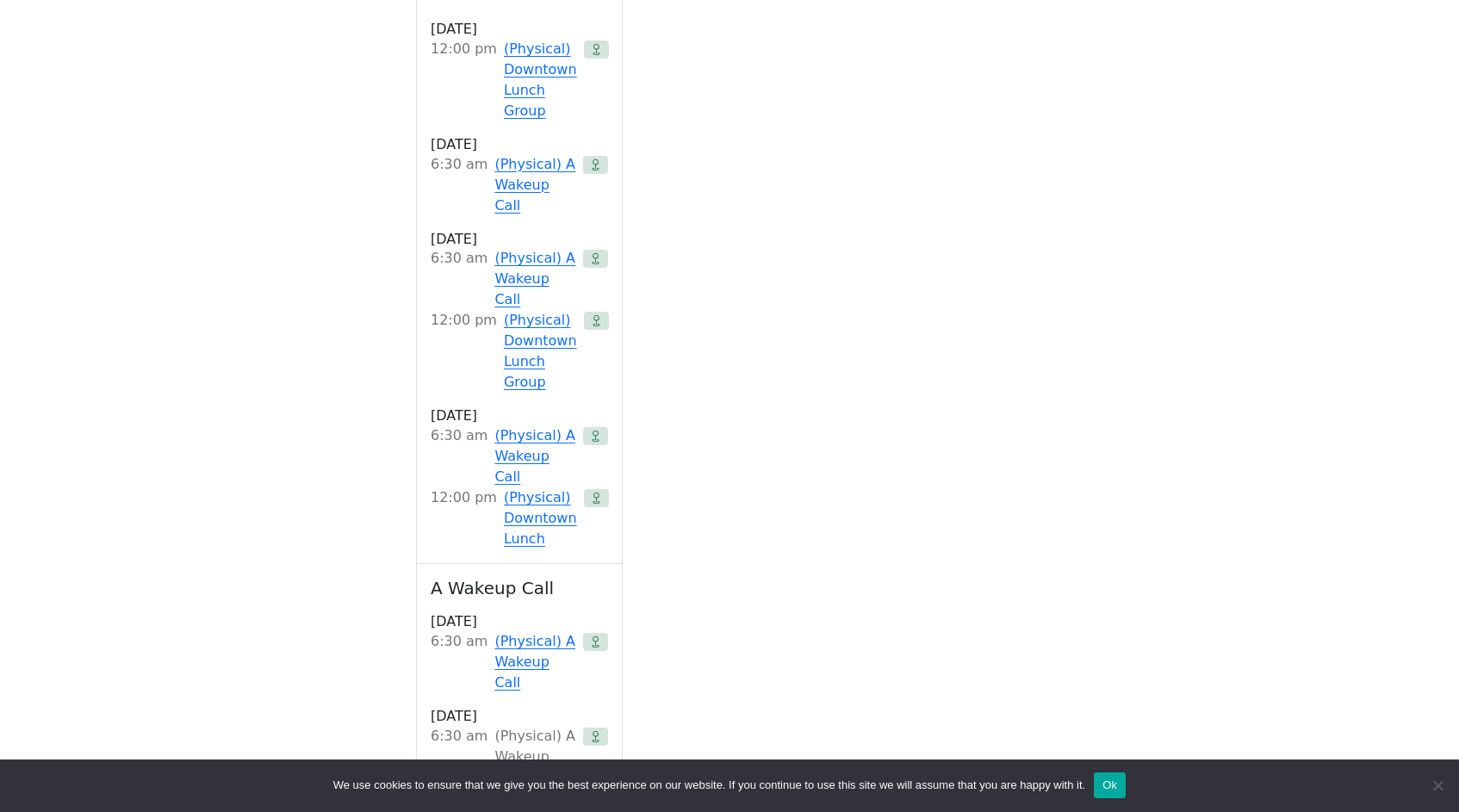
scroll to position [1034, 0]
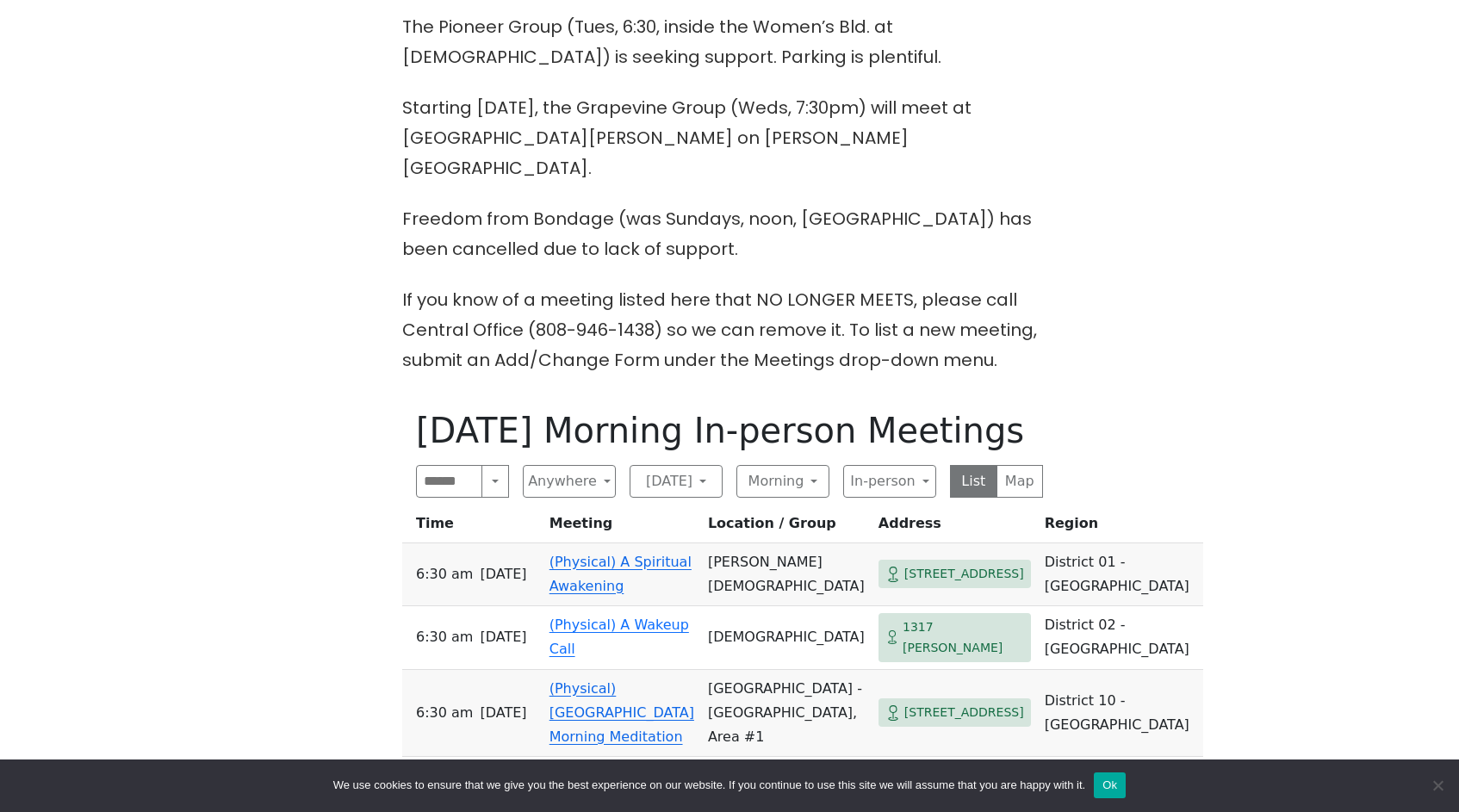
scroll to position [570, 0]
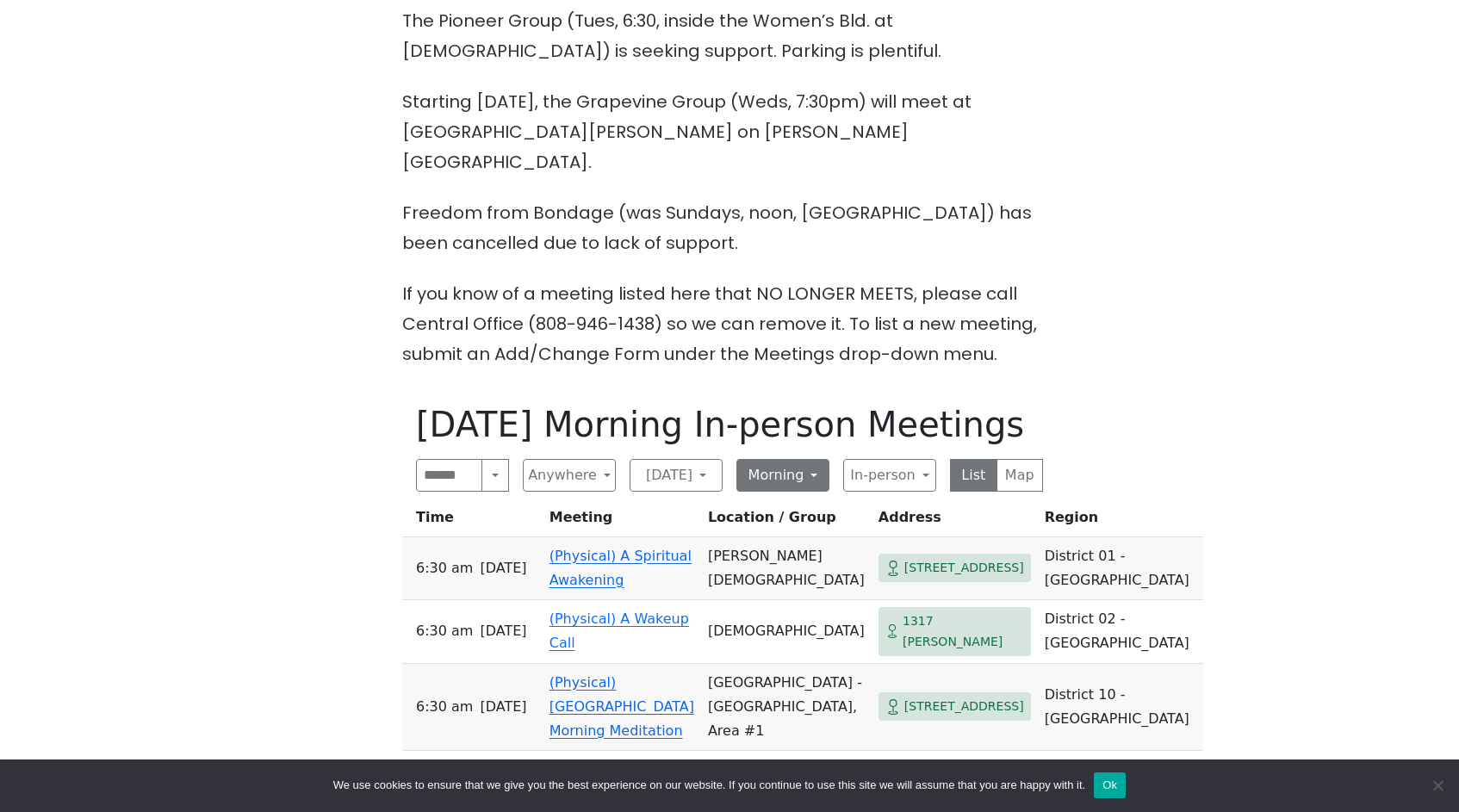
click at [800, 459] on button "Morning" at bounding box center [782, 475] width 93 height 33
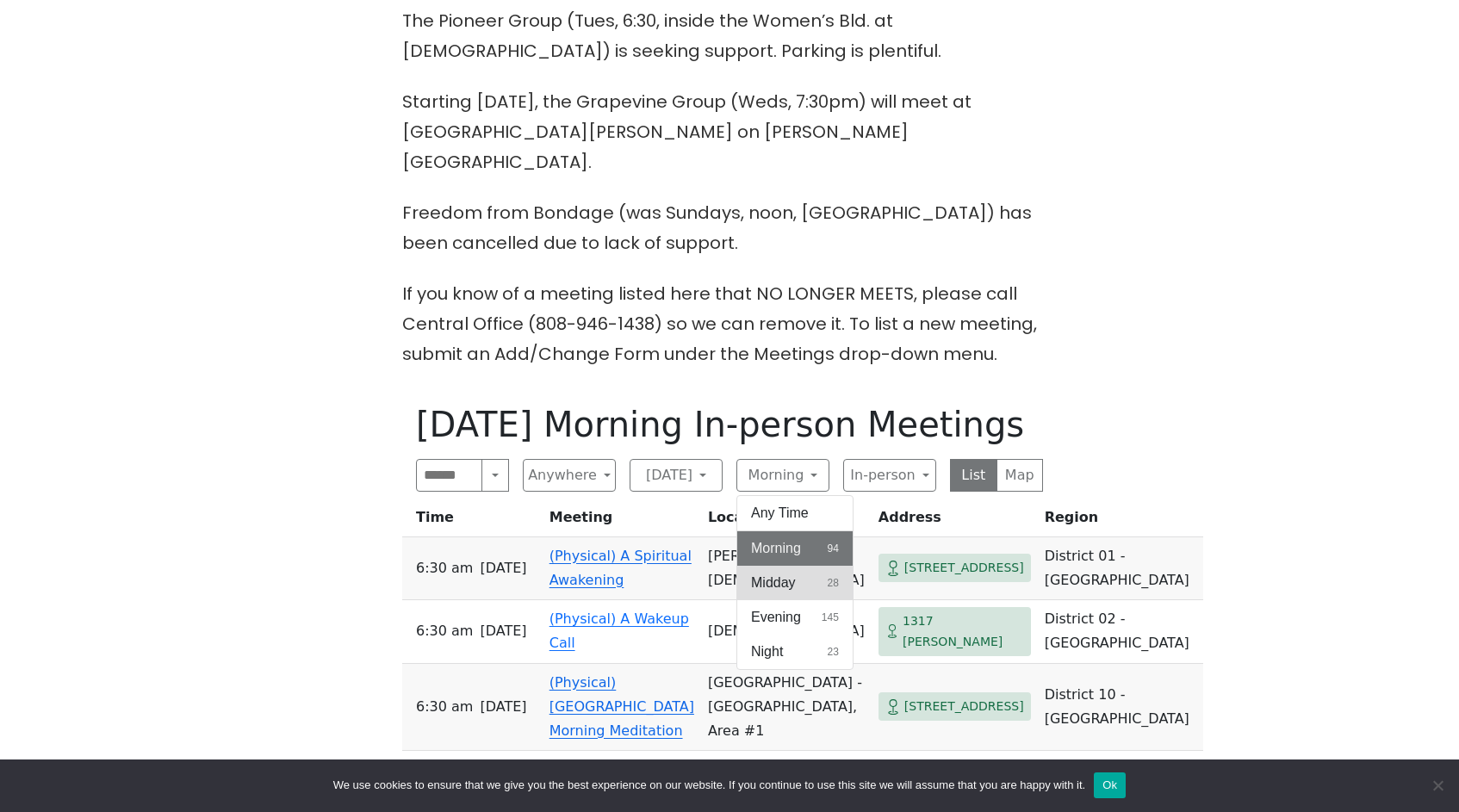
click at [799, 565] on button "Midday 28" at bounding box center [794, 583] width 115 height 35
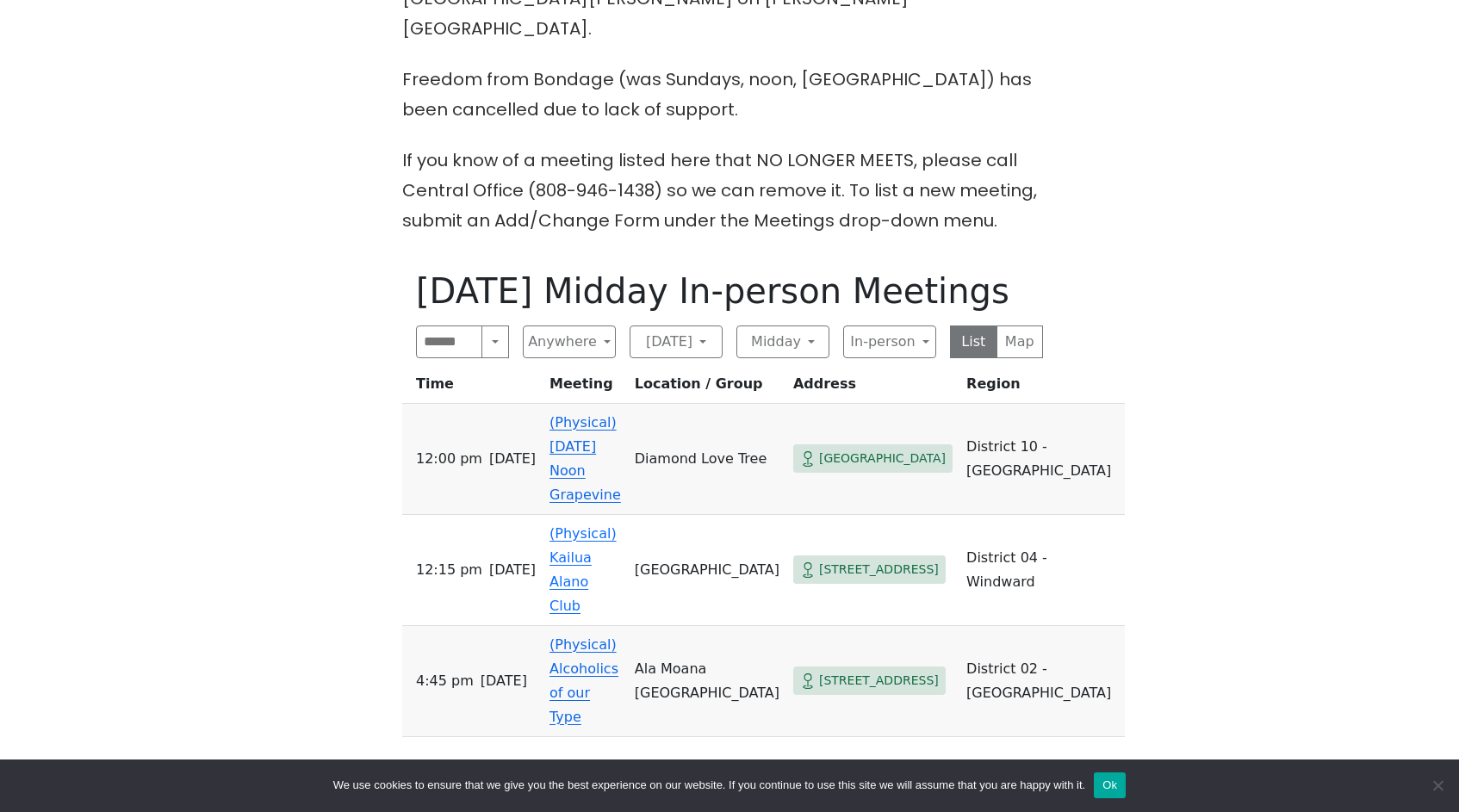
scroll to position [699, 0]
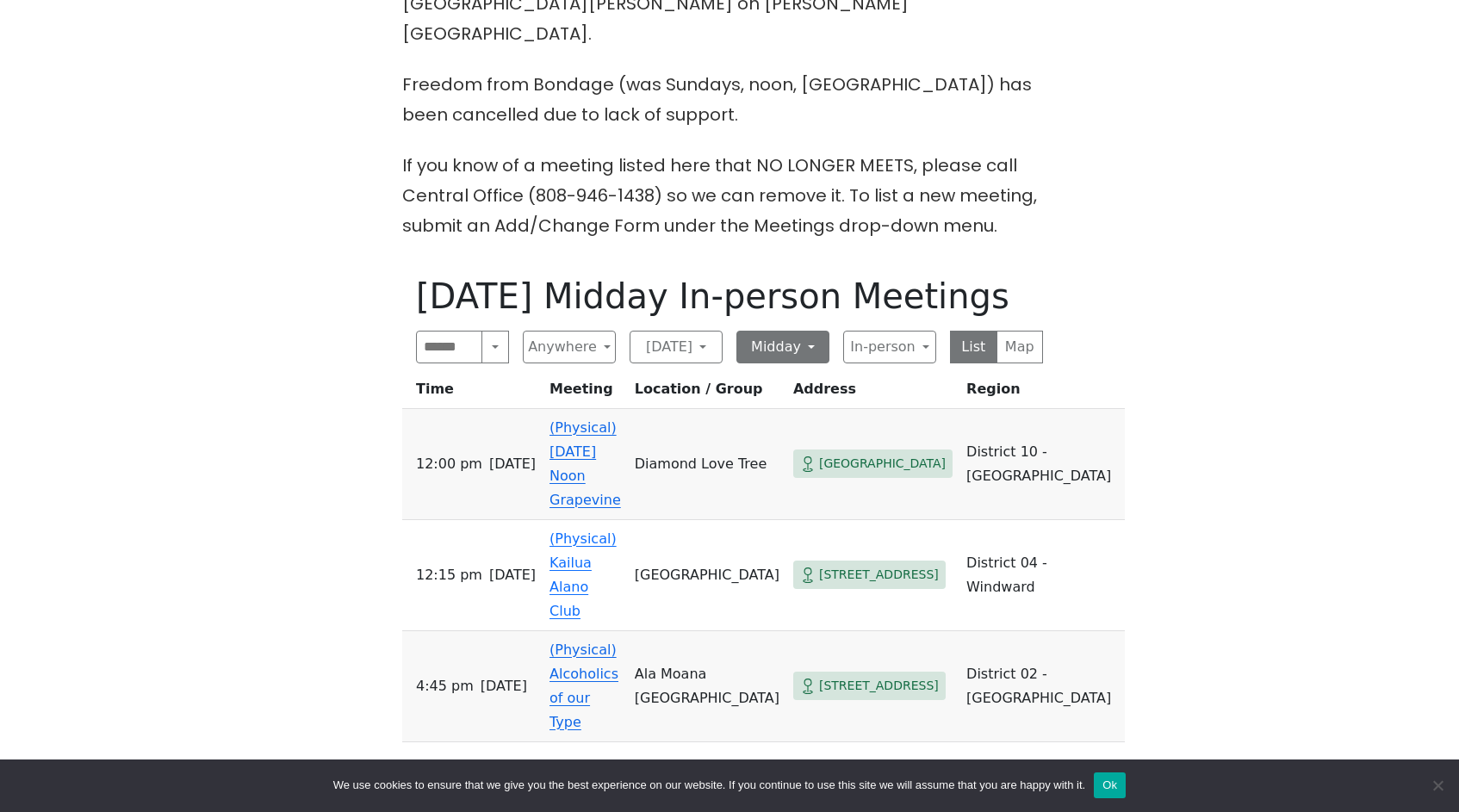
click at [772, 331] on button "Midday" at bounding box center [782, 347] width 93 height 33
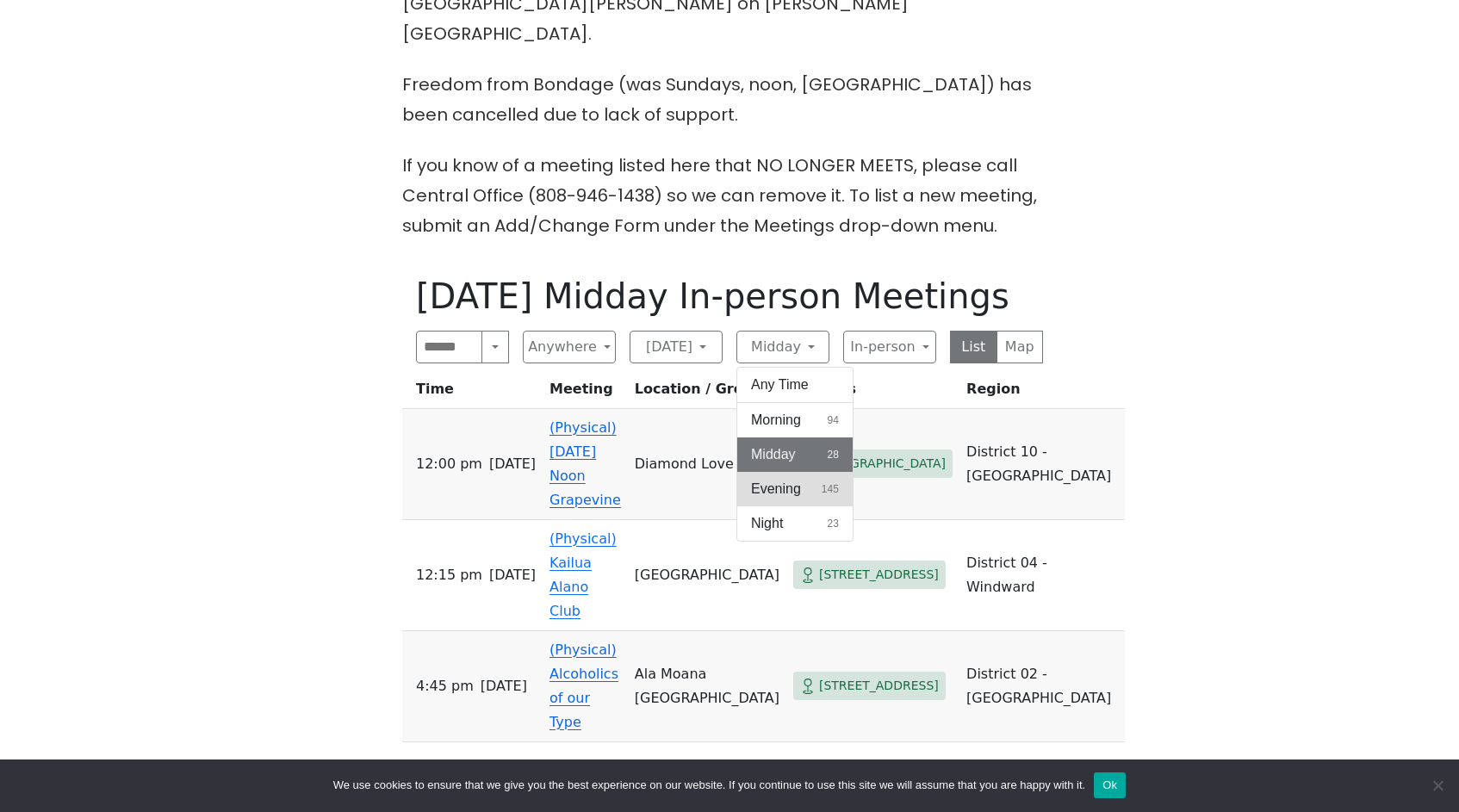
click at [784, 479] on span "Evening" at bounding box center [776, 489] width 50 height 21
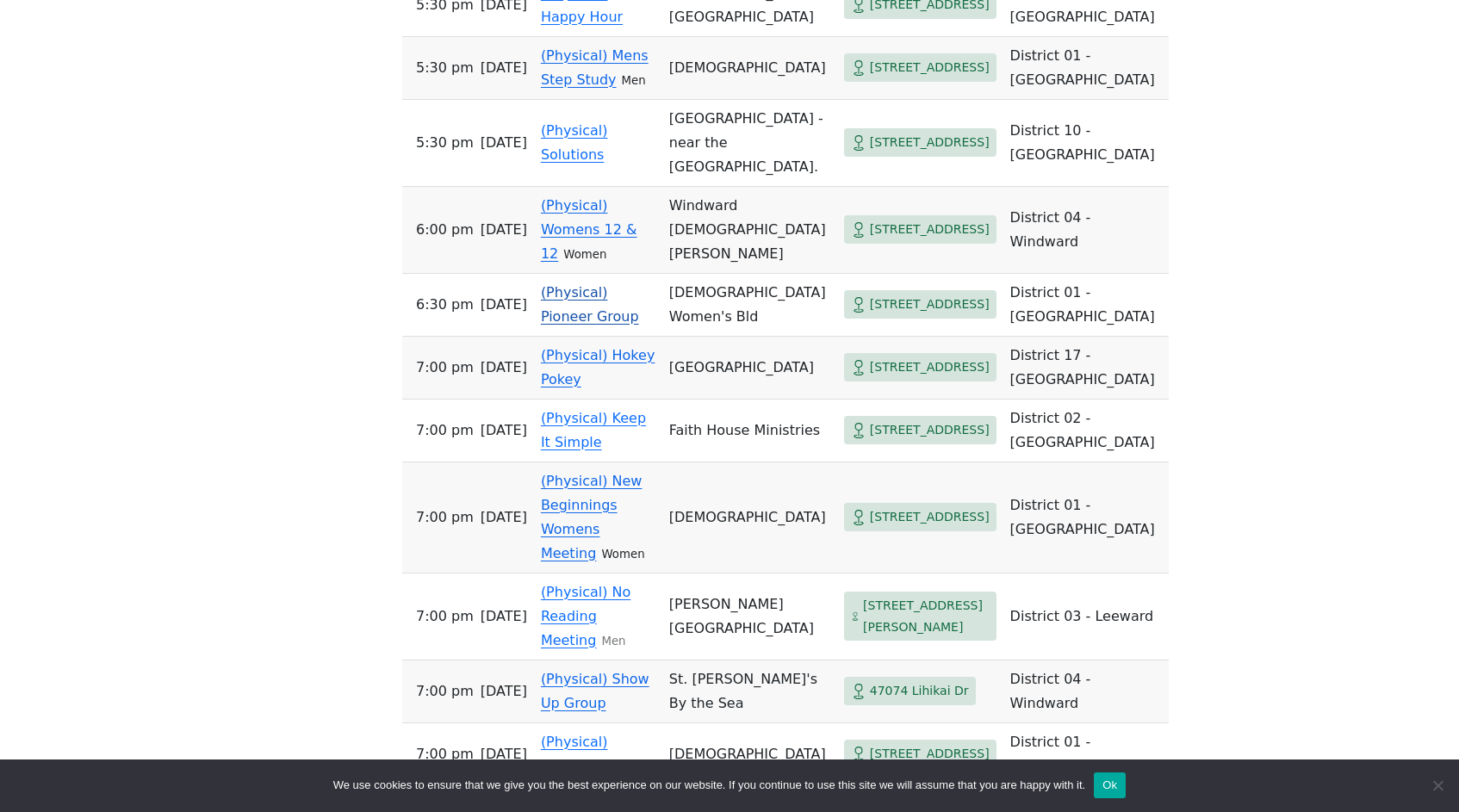
scroll to position [1351, 0]
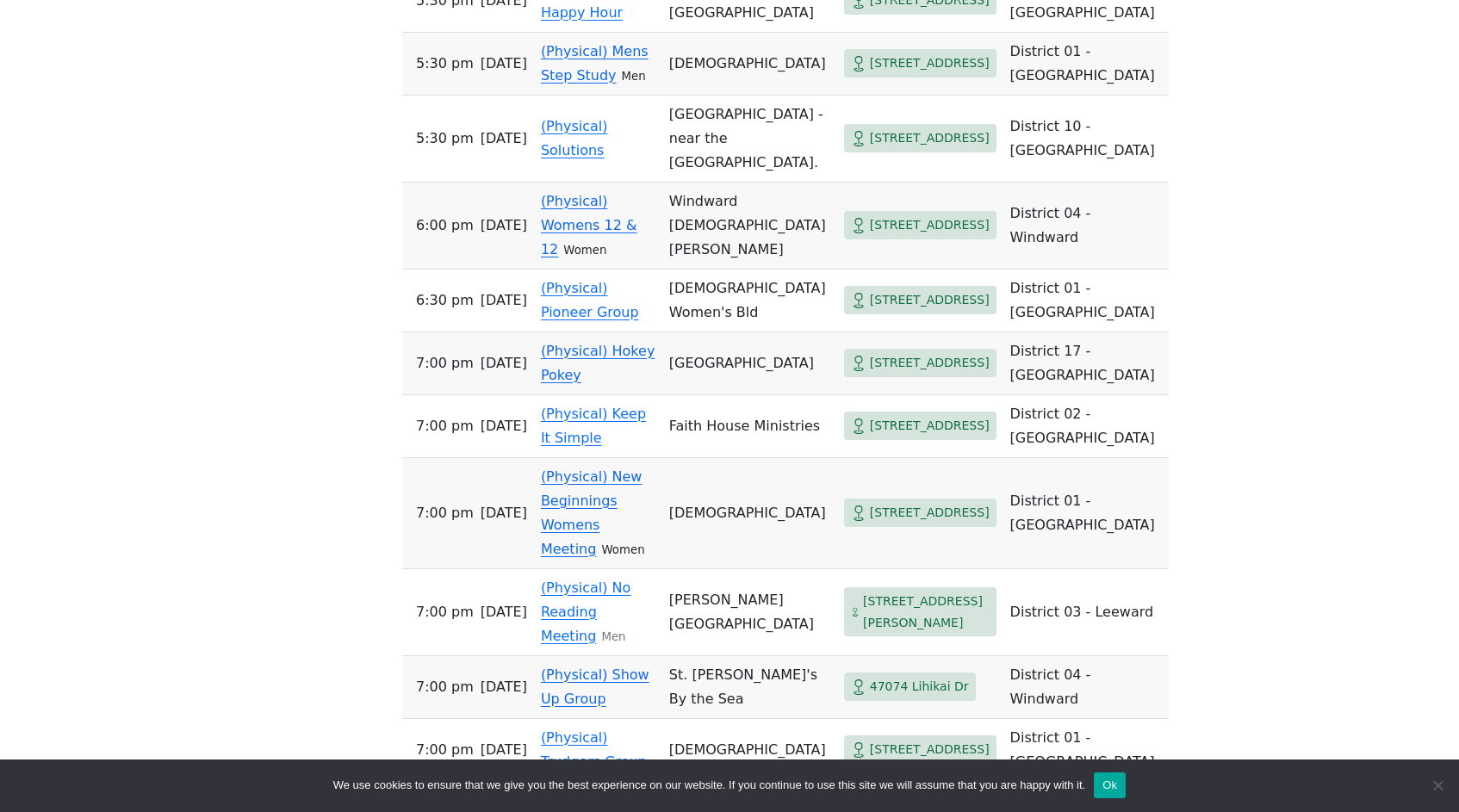
click at [889, 236] on span "38 Kaneohe Bay Dr" at bounding box center [929, 225] width 119 height 22
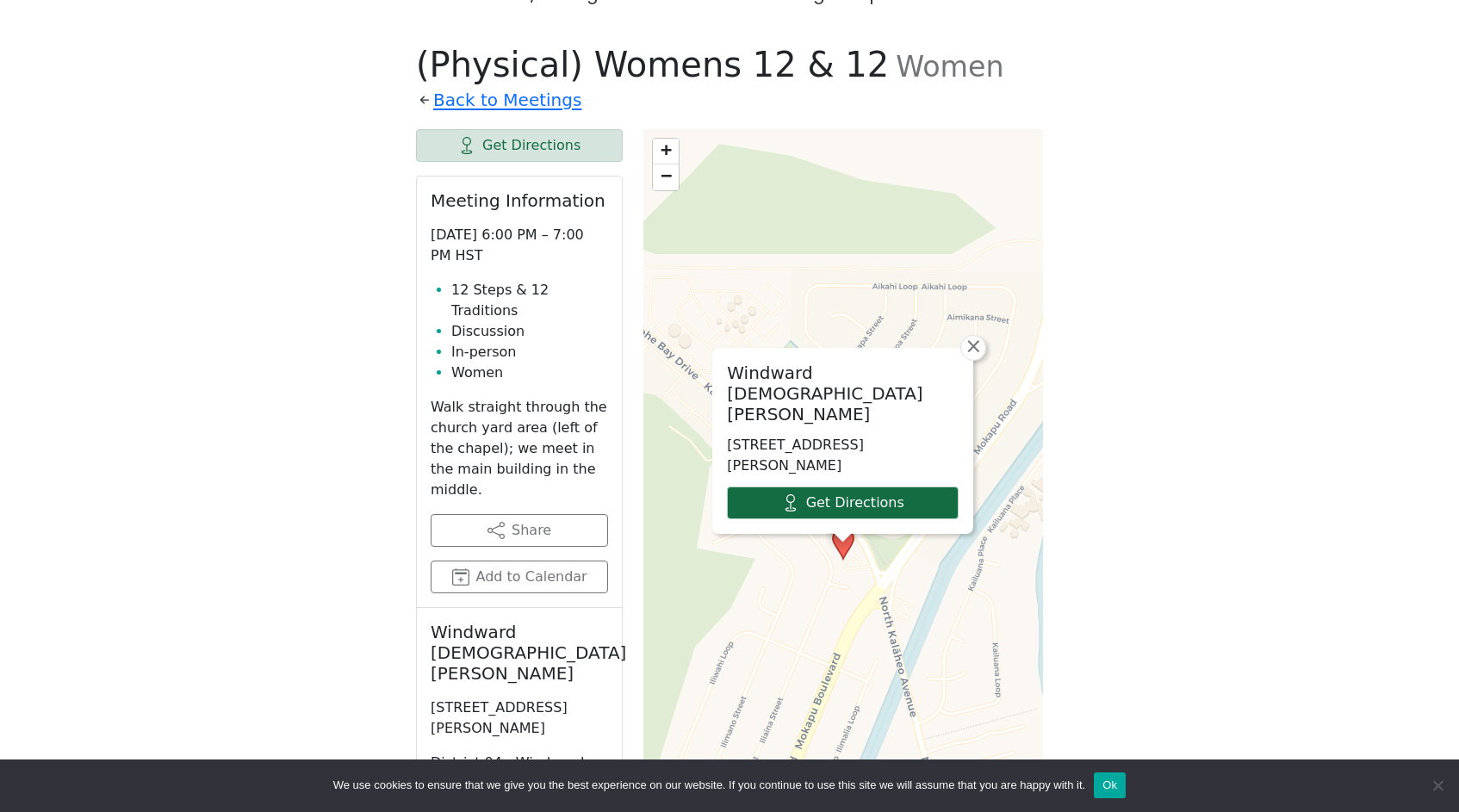
click at [875, 487] on link "Get Directions" at bounding box center [842, 503] width 232 height 33
